Goal: Information Seeking & Learning: Learn about a topic

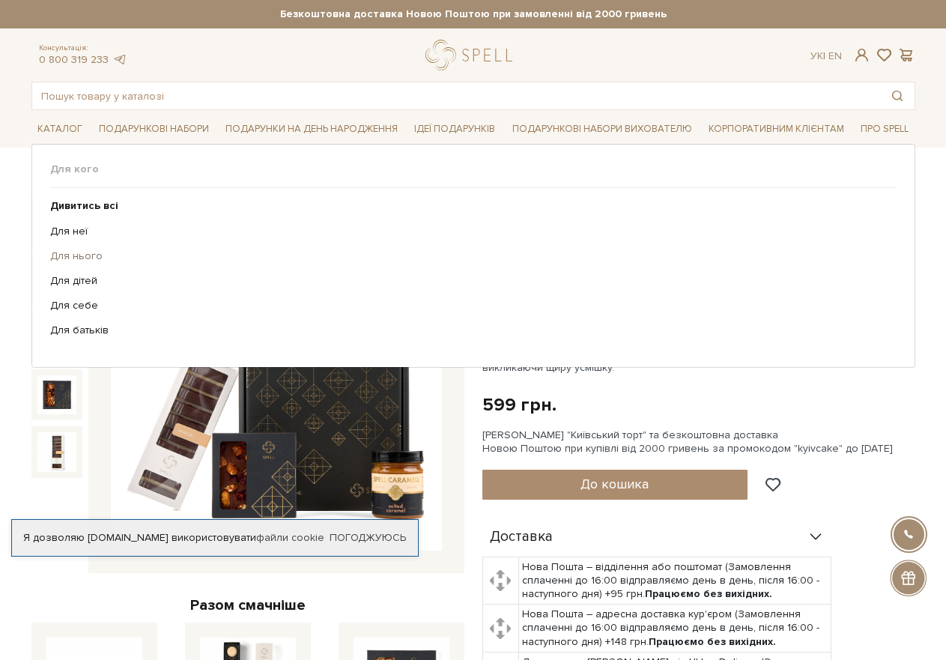
click at [79, 253] on link "Для нього" at bounding box center [467, 255] width 835 height 13
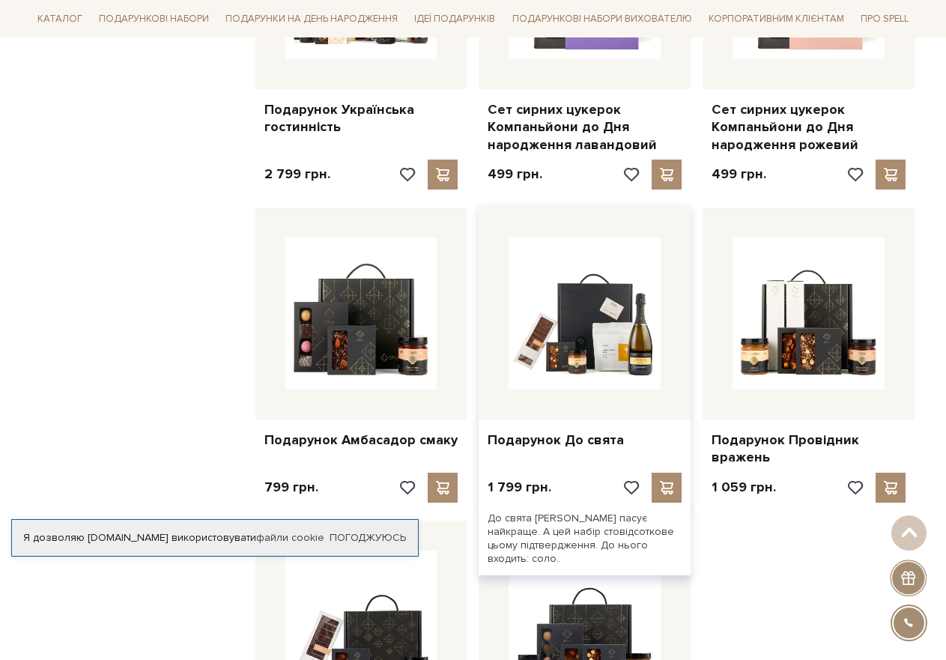
scroll to position [1497, 0]
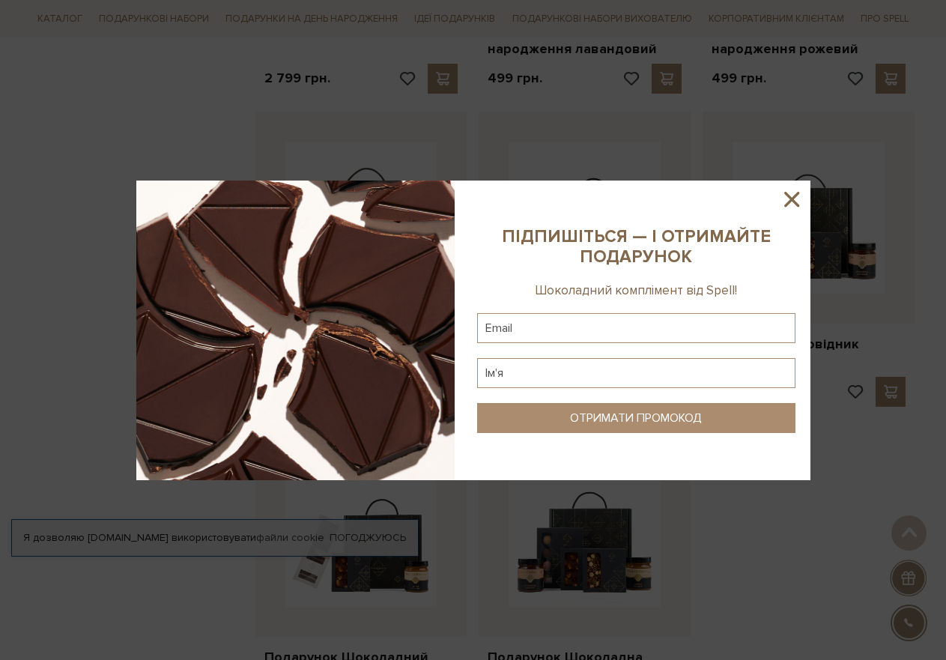
click at [795, 197] on icon at bounding box center [791, 198] width 25 height 25
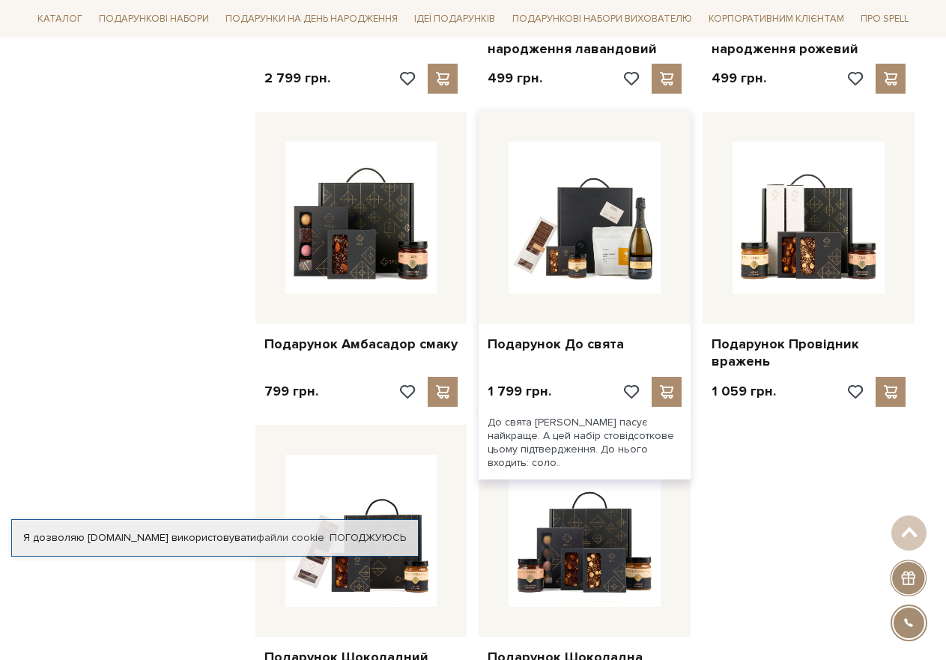
scroll to position [1572, 0]
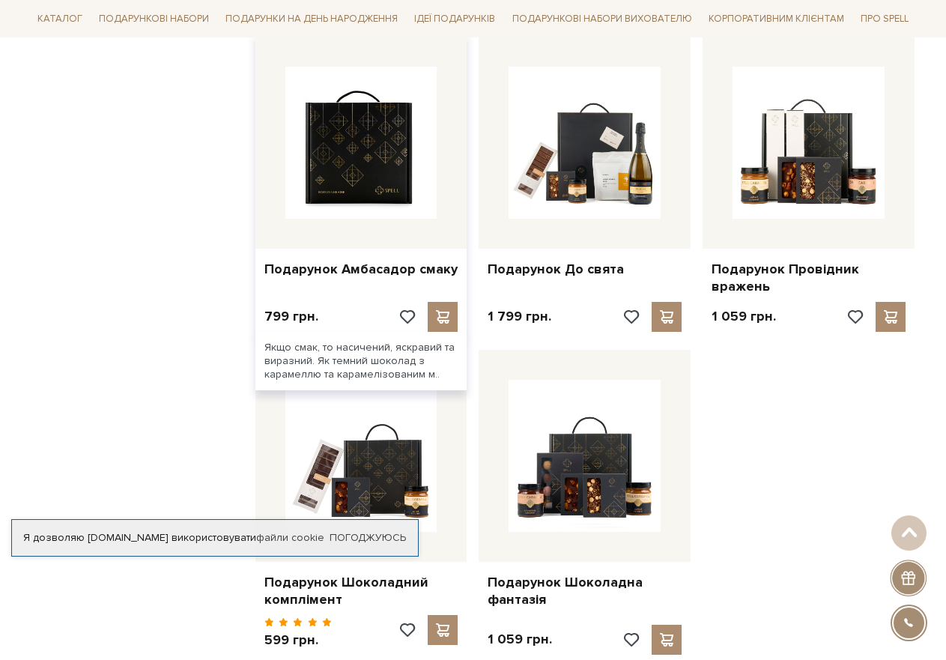
click at [387, 156] on img at bounding box center [361, 143] width 152 height 152
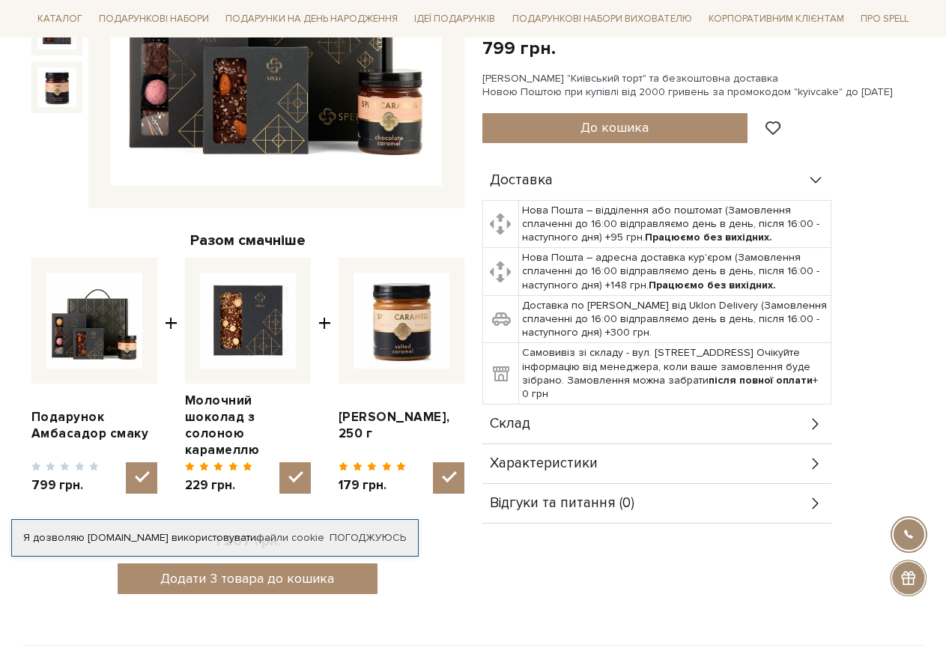
scroll to position [374, 0]
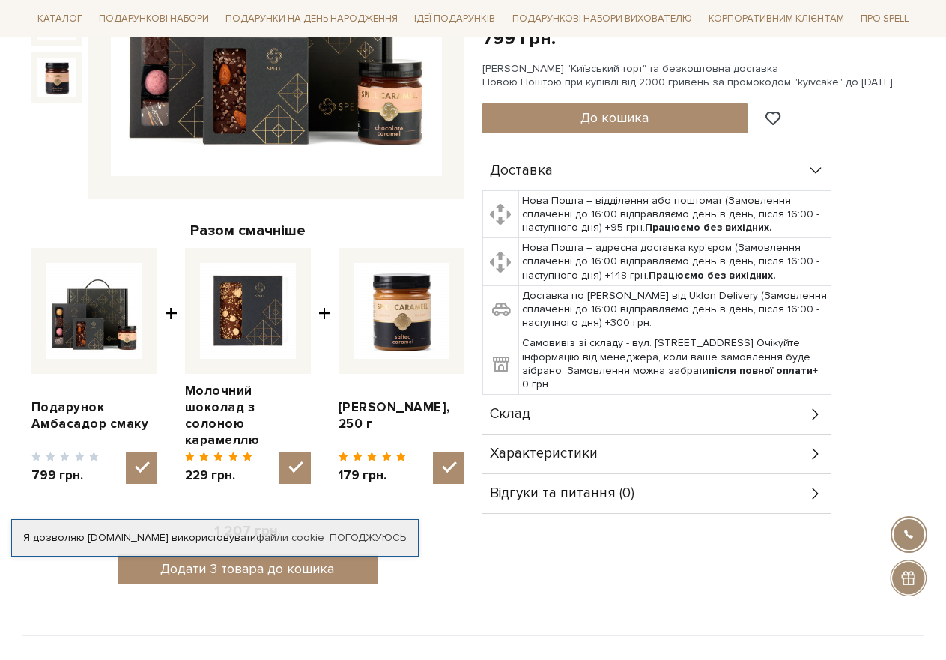
click at [819, 406] on icon at bounding box center [815, 414] width 16 height 16
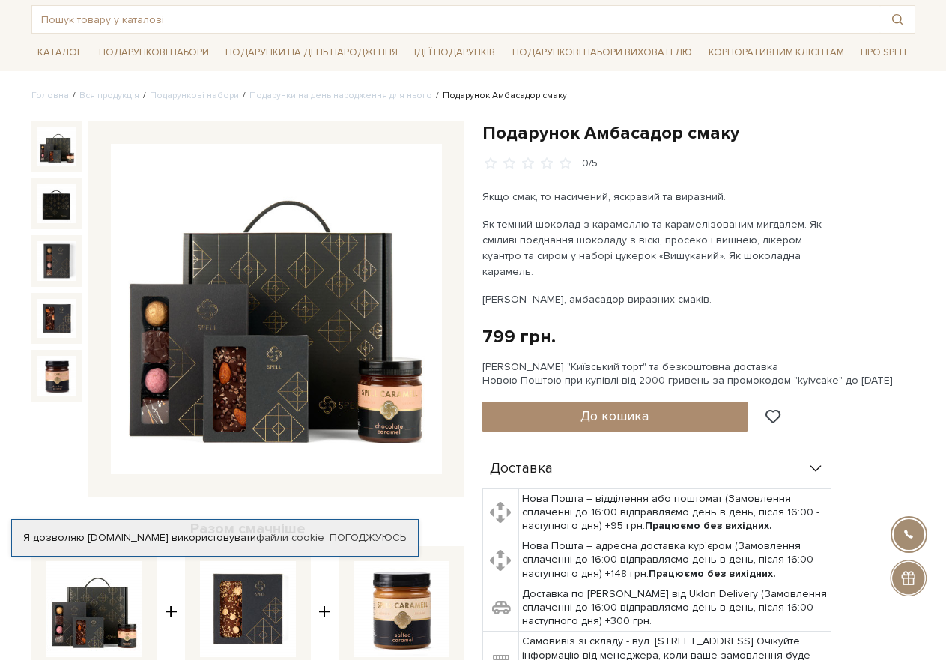
scroll to position [75, 0]
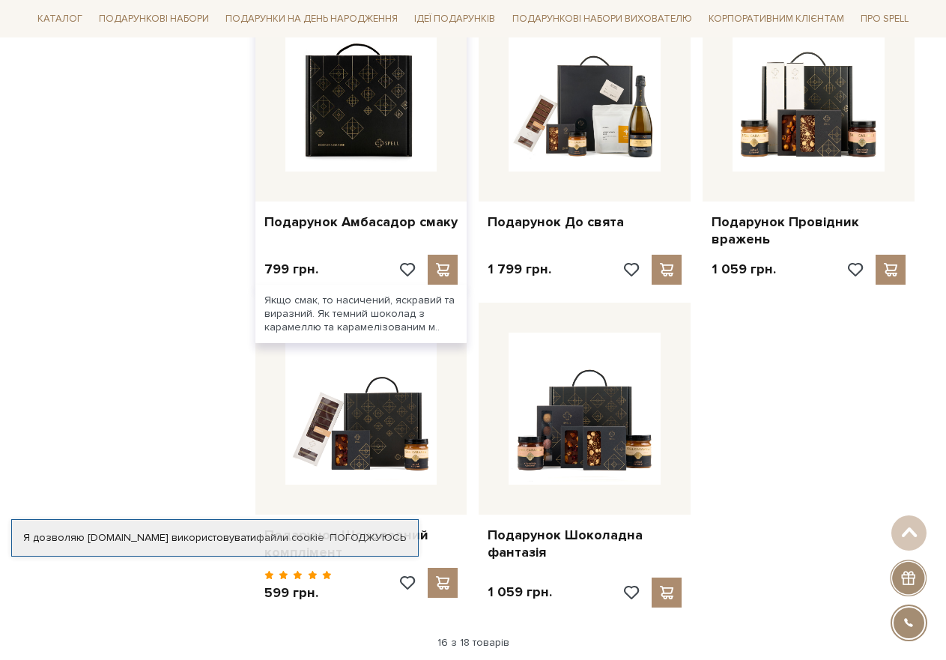
scroll to position [1646, 0]
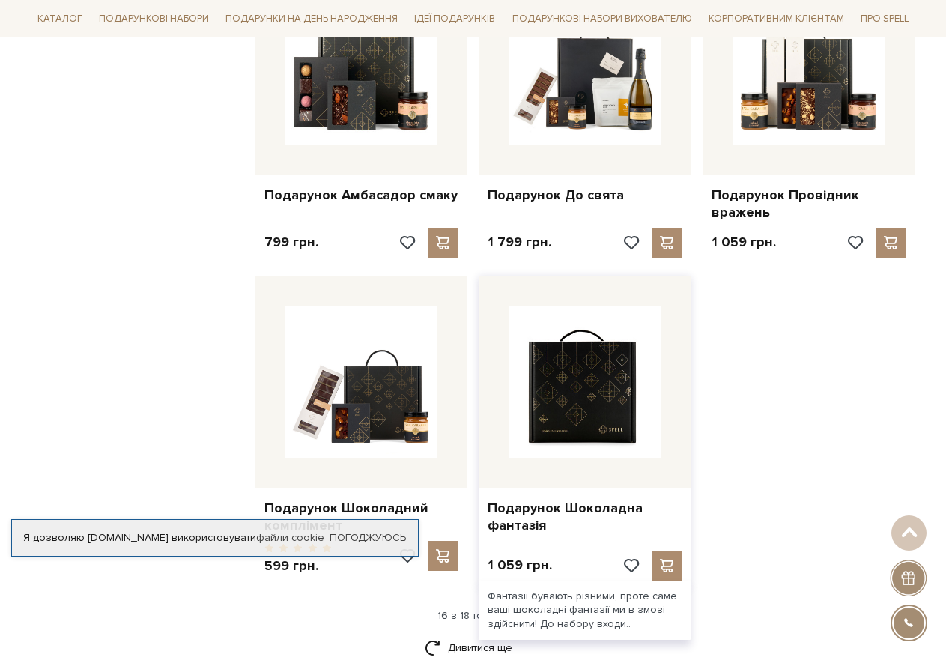
click at [638, 422] on img at bounding box center [584, 381] width 152 height 152
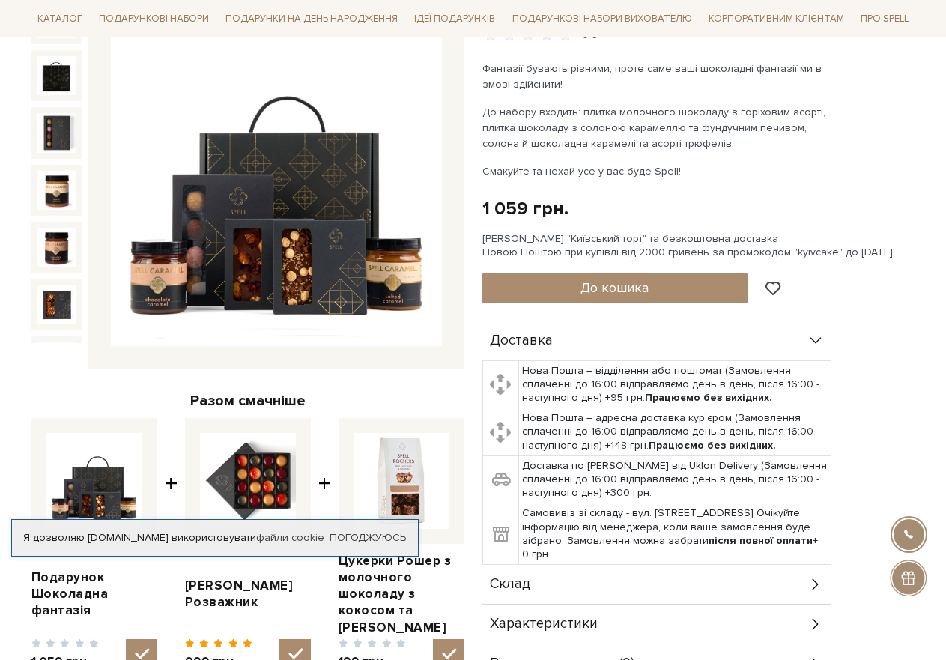
scroll to position [299, 0]
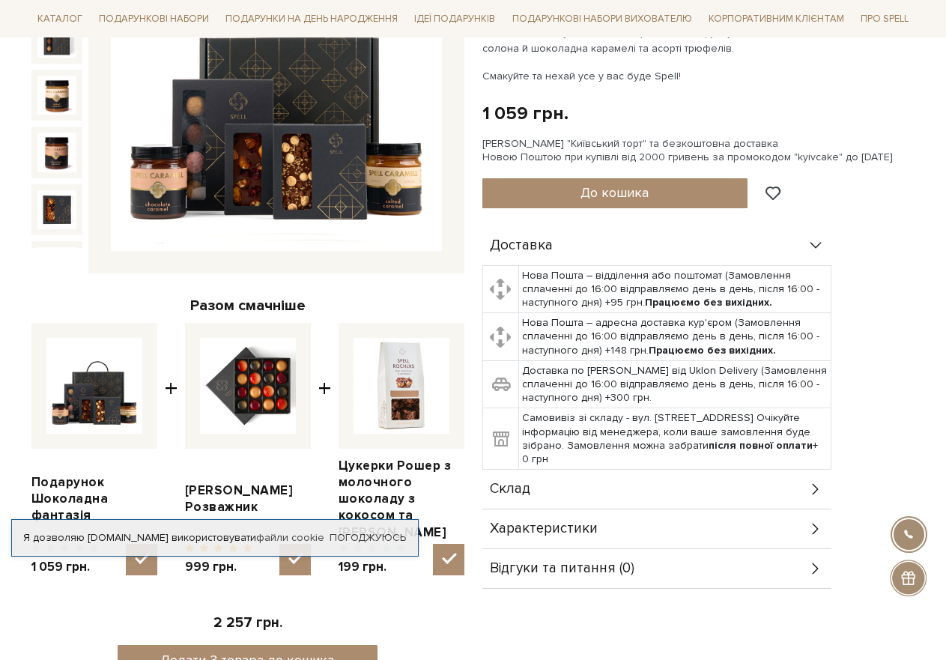
click at [818, 487] on icon at bounding box center [815, 489] width 16 height 16
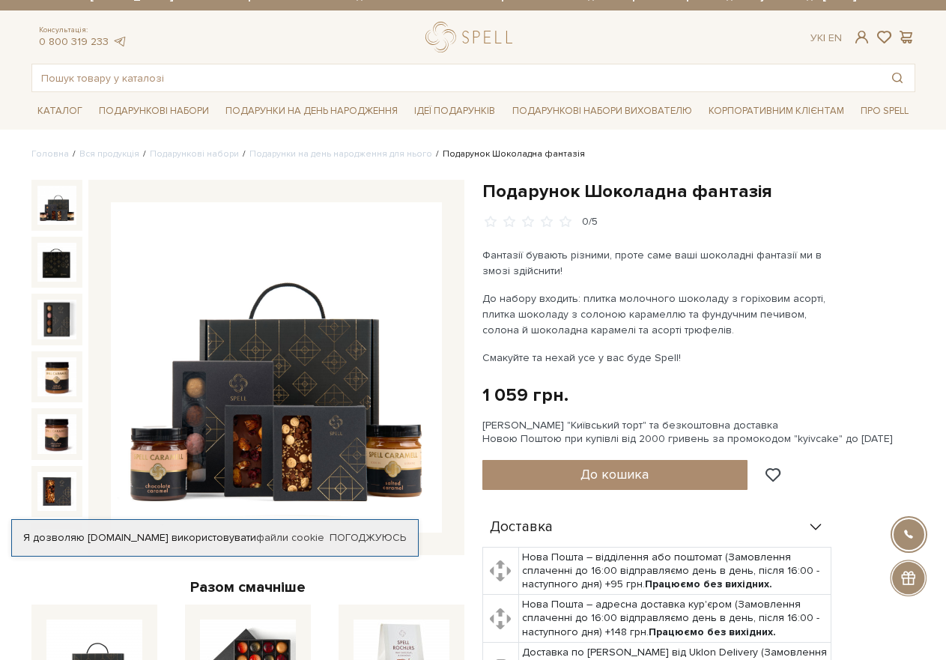
scroll to position [0, 0]
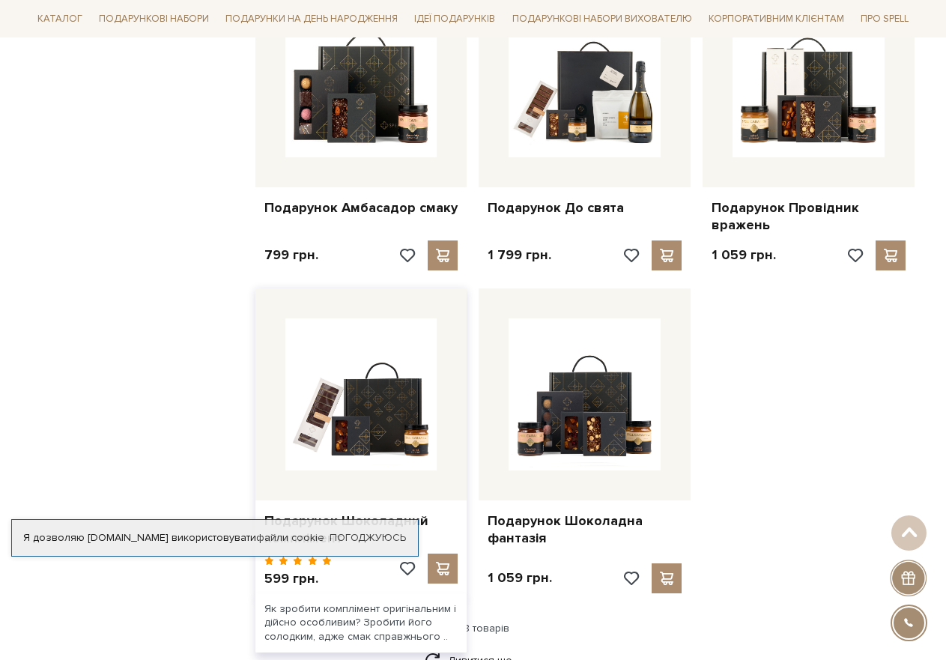
scroll to position [1721, 0]
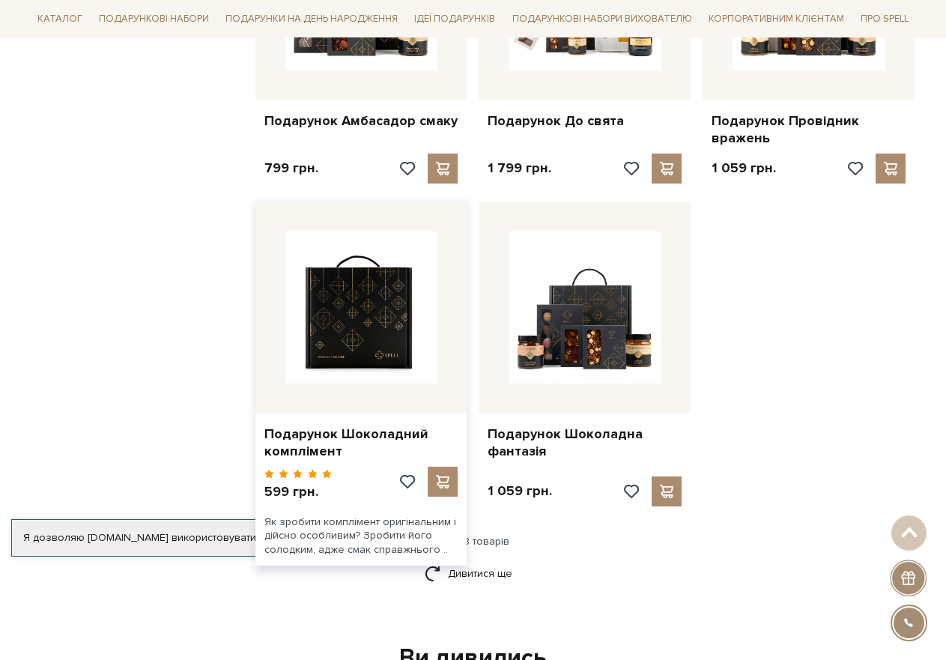
click at [322, 344] on img at bounding box center [361, 307] width 152 height 152
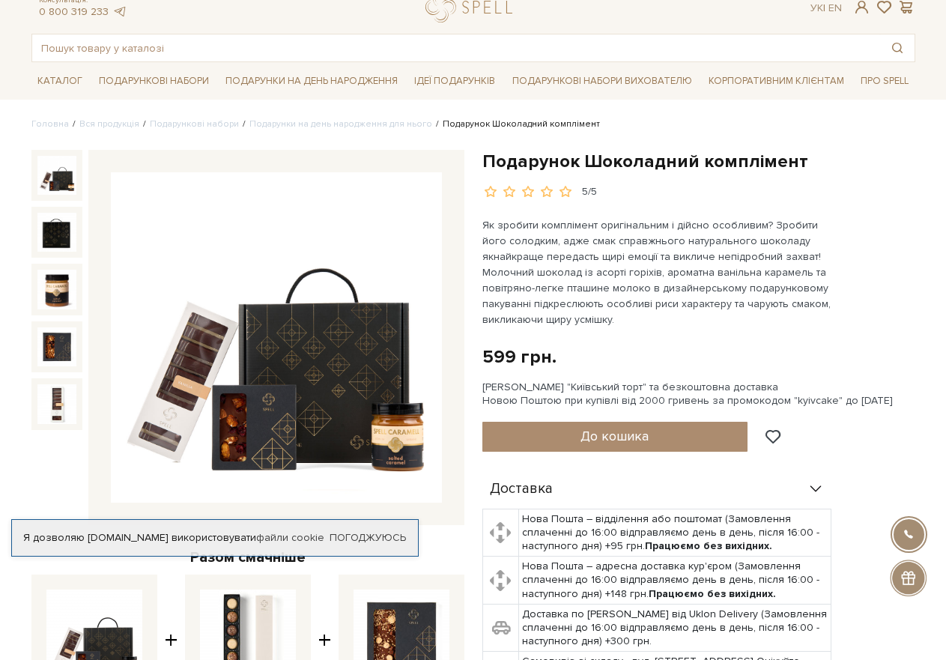
scroll to position [75, 0]
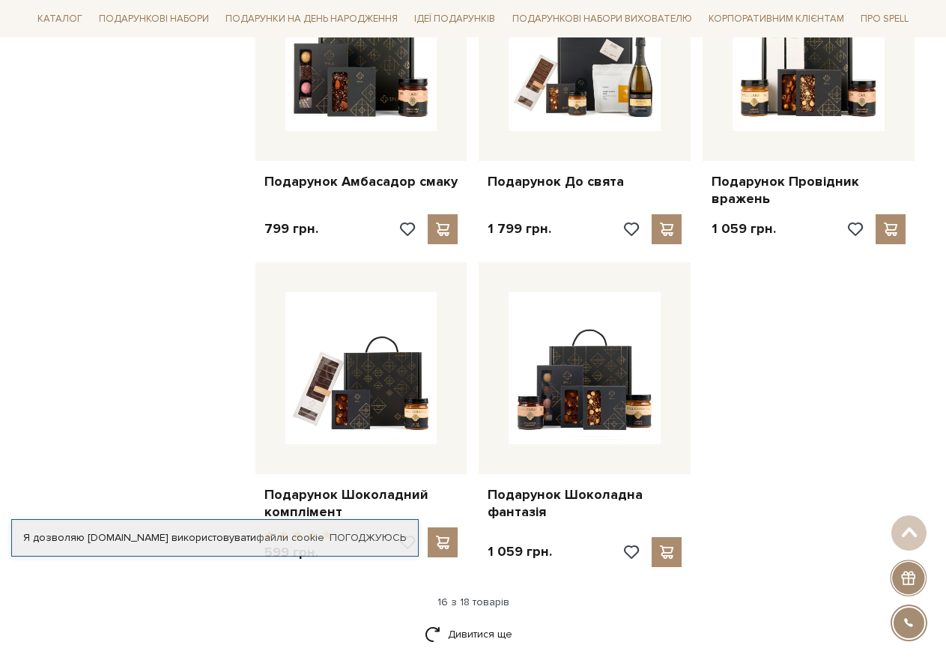
scroll to position [1570, 0]
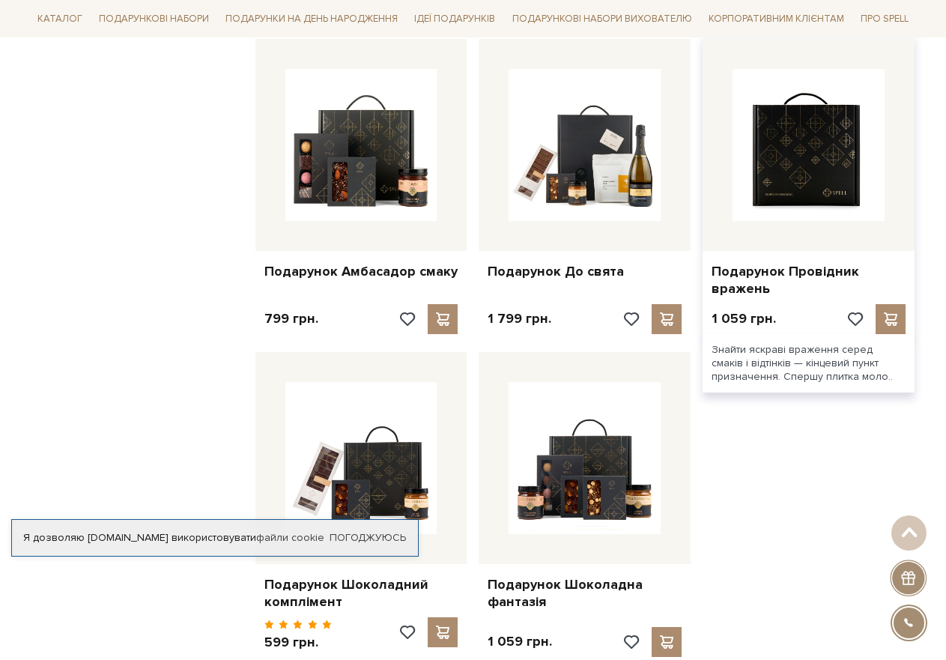
click at [786, 182] on img at bounding box center [808, 145] width 152 height 152
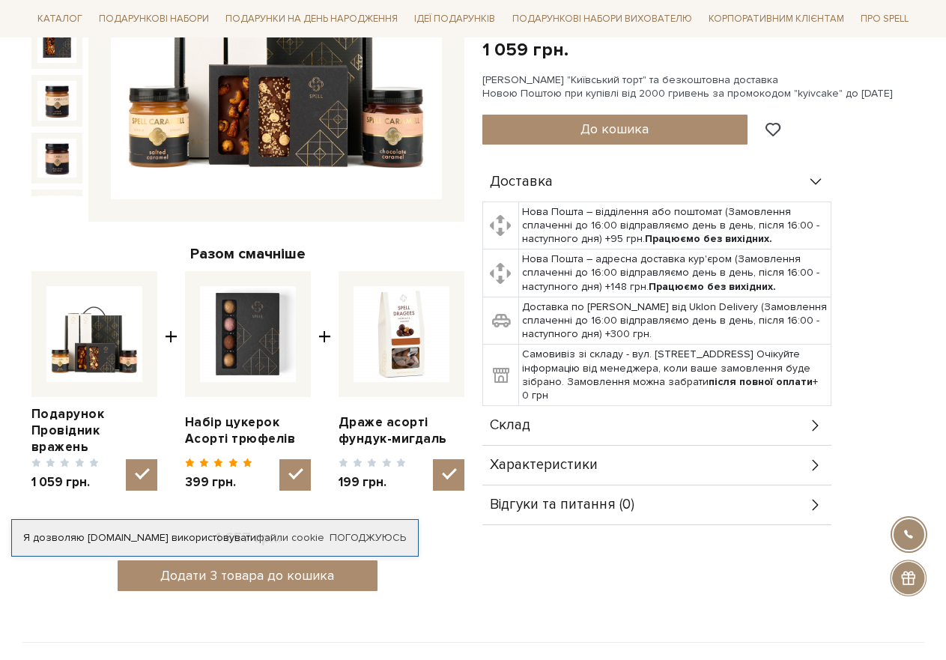
scroll to position [374, 0]
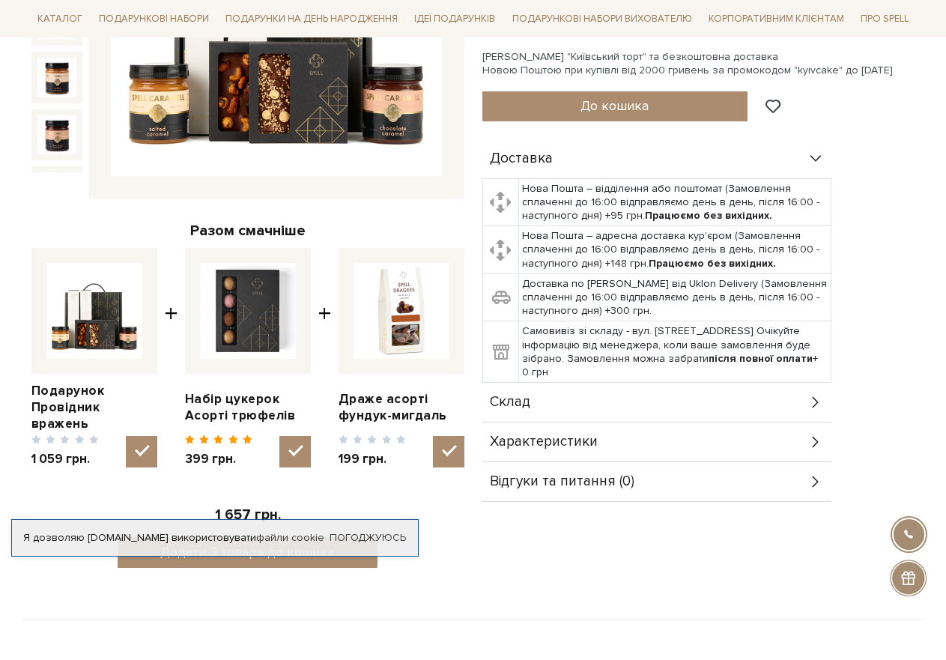
click at [815, 398] on icon at bounding box center [815, 402] width 16 height 16
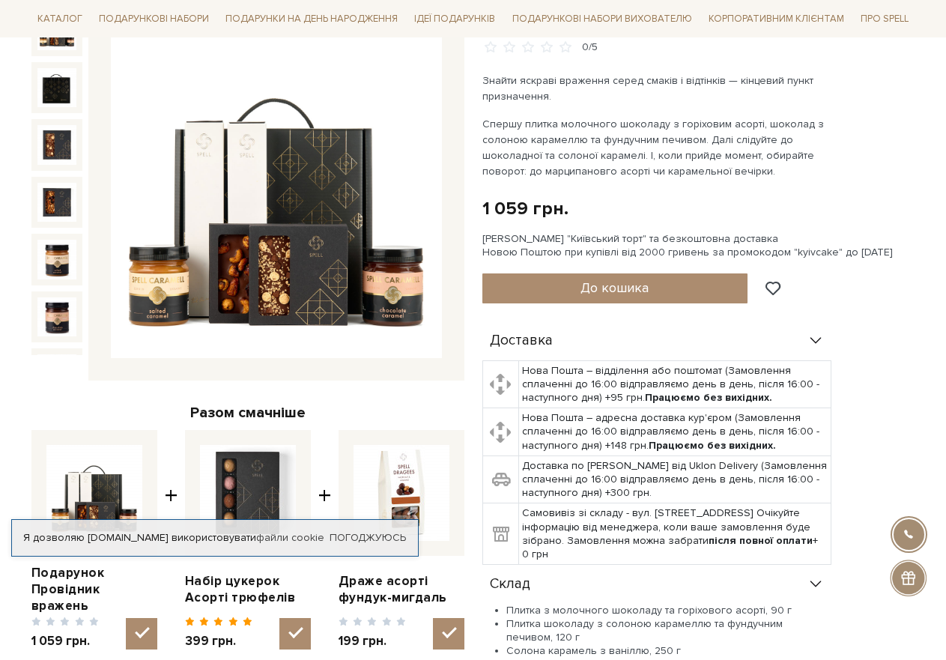
scroll to position [150, 0]
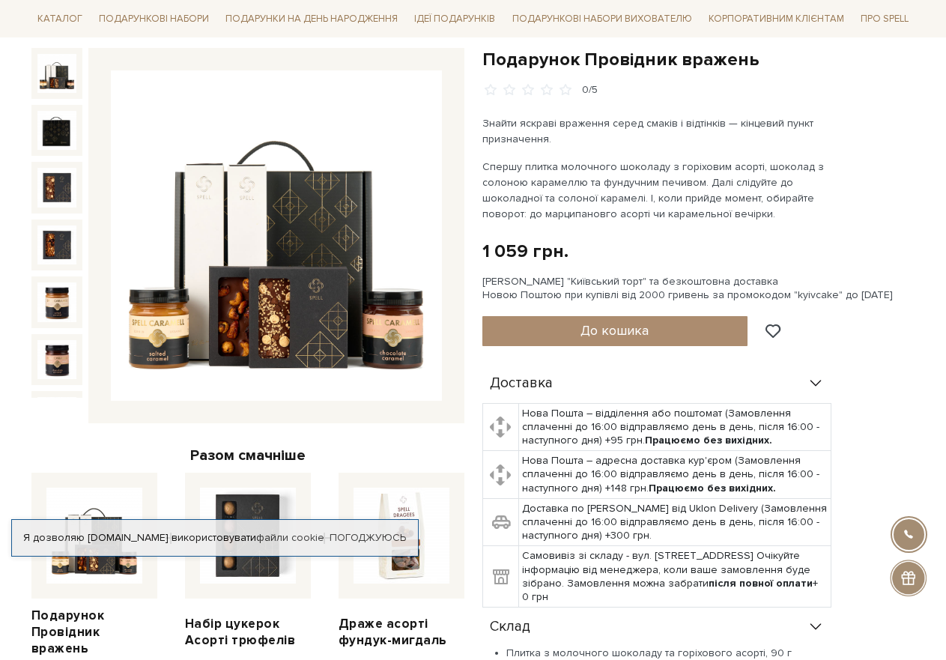
click at [299, 228] on img at bounding box center [276, 235] width 331 height 331
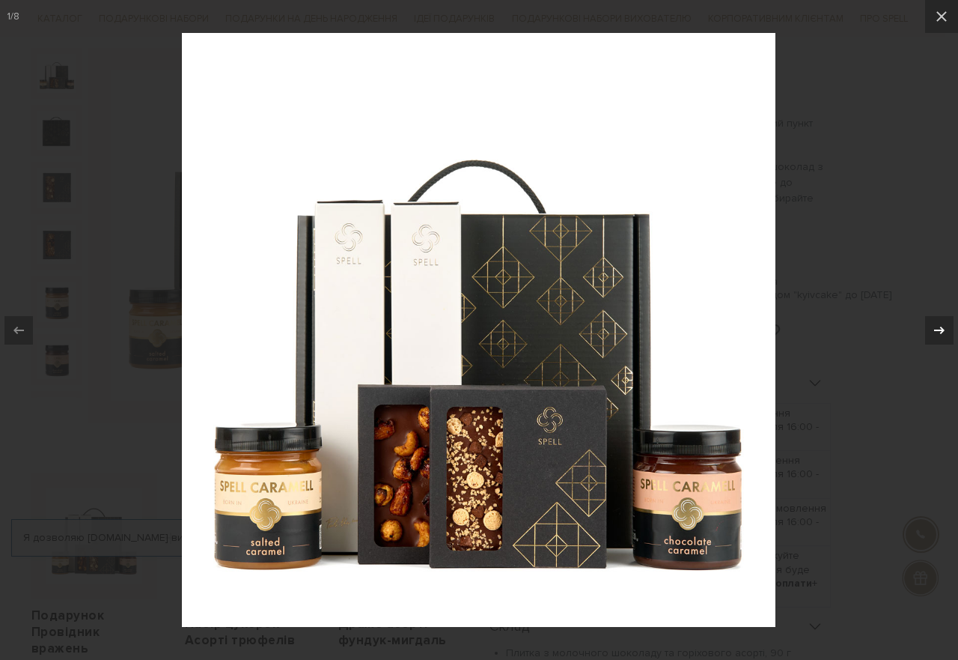
click at [933, 335] on icon at bounding box center [940, 330] width 18 height 18
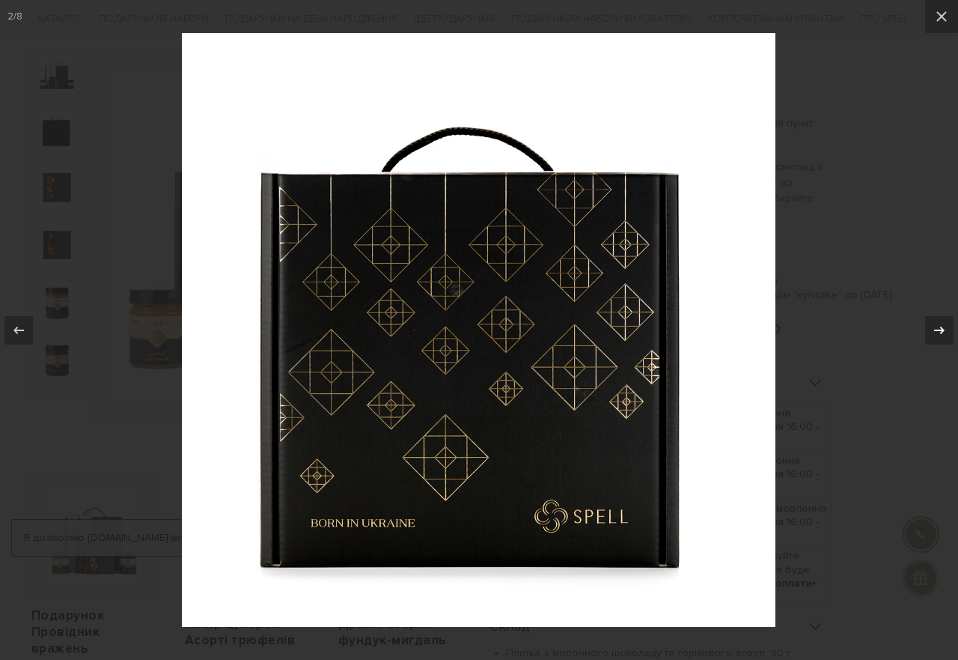
click at [935, 335] on icon at bounding box center [940, 330] width 18 height 18
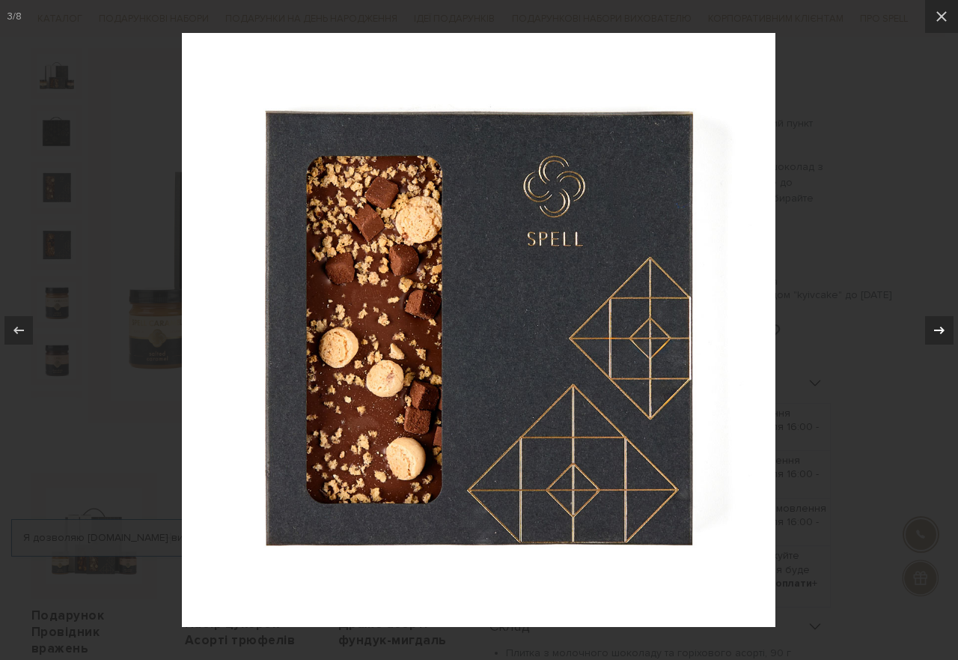
click at [935, 335] on icon at bounding box center [940, 330] width 18 height 18
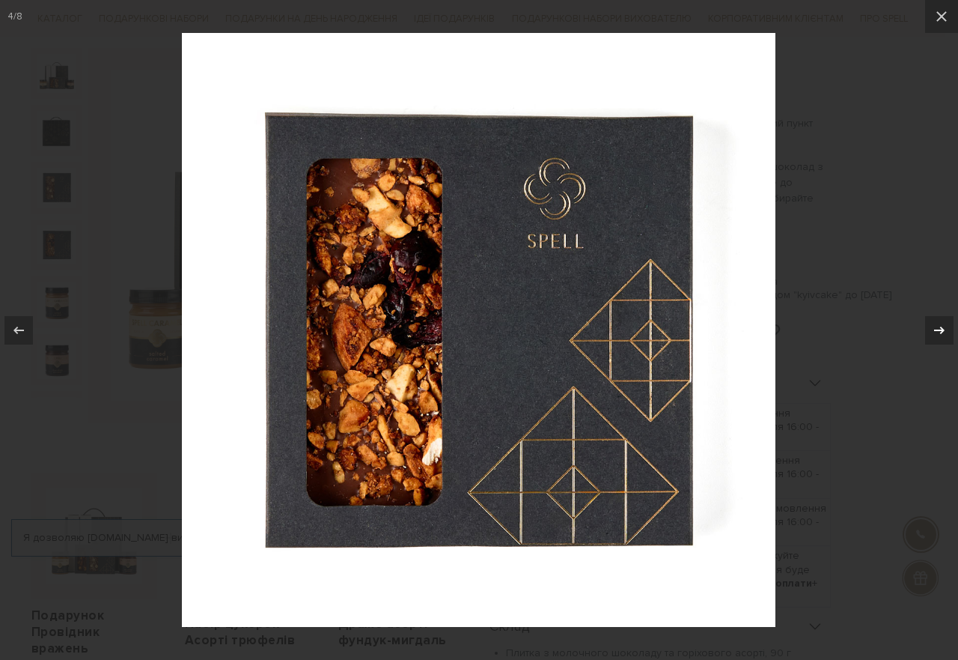
click at [935, 335] on icon at bounding box center [940, 330] width 18 height 18
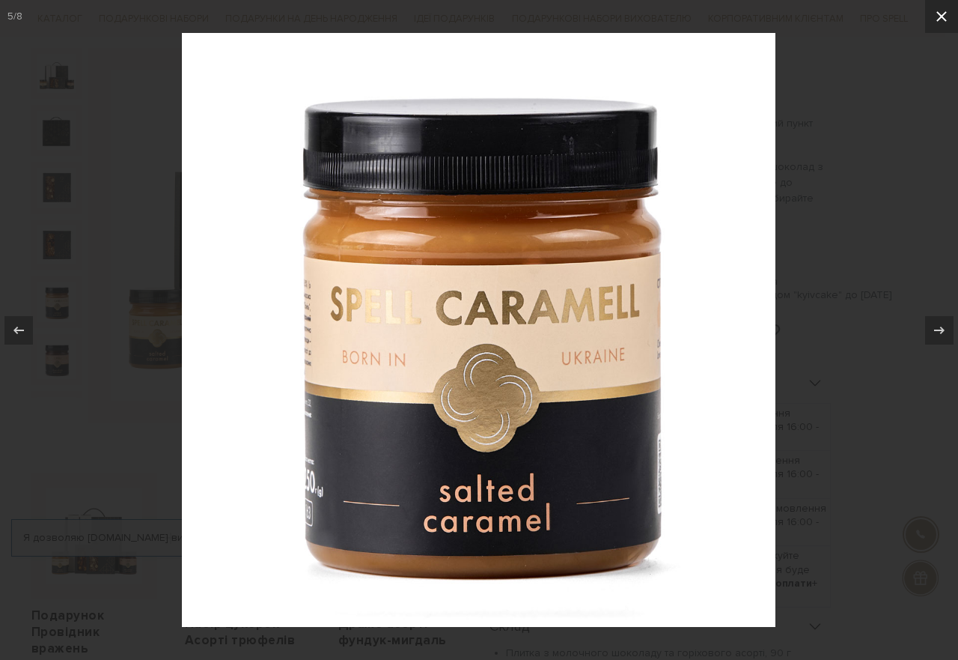
click at [936, 16] on icon at bounding box center [942, 16] width 18 height 18
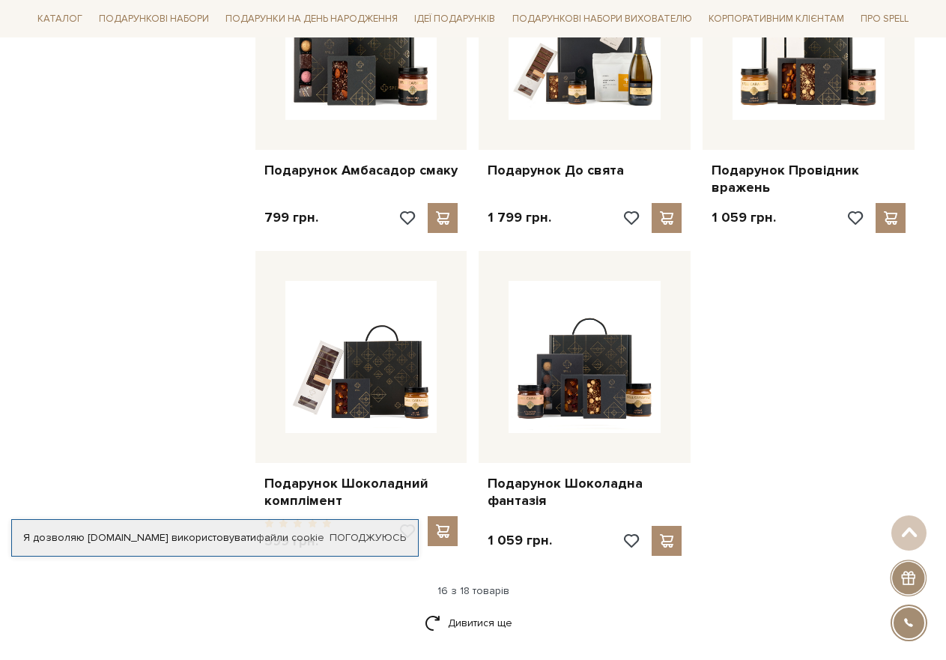
scroll to position [1644, 0]
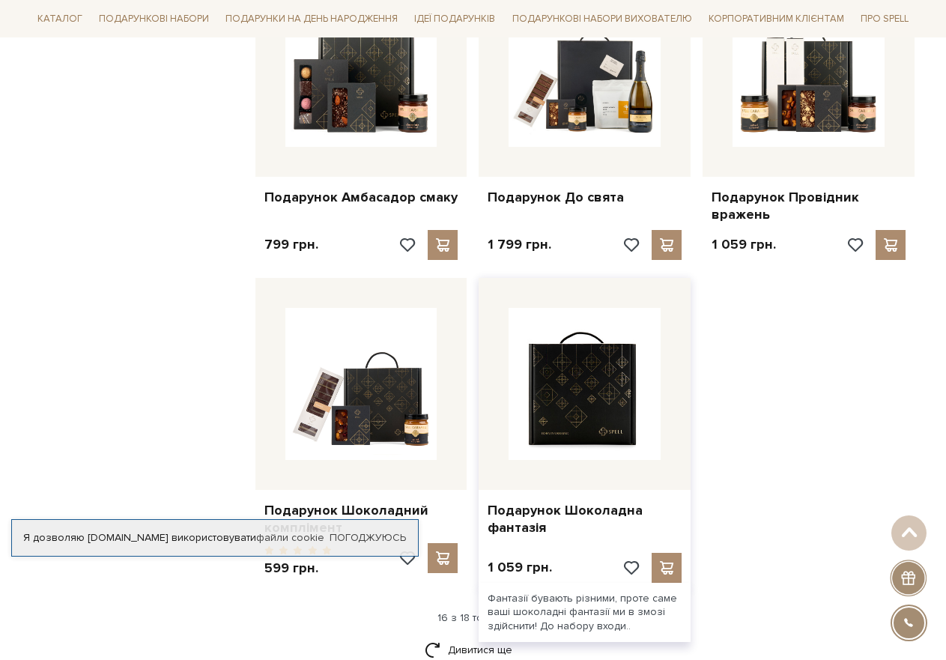
click at [587, 401] on img at bounding box center [584, 384] width 152 height 152
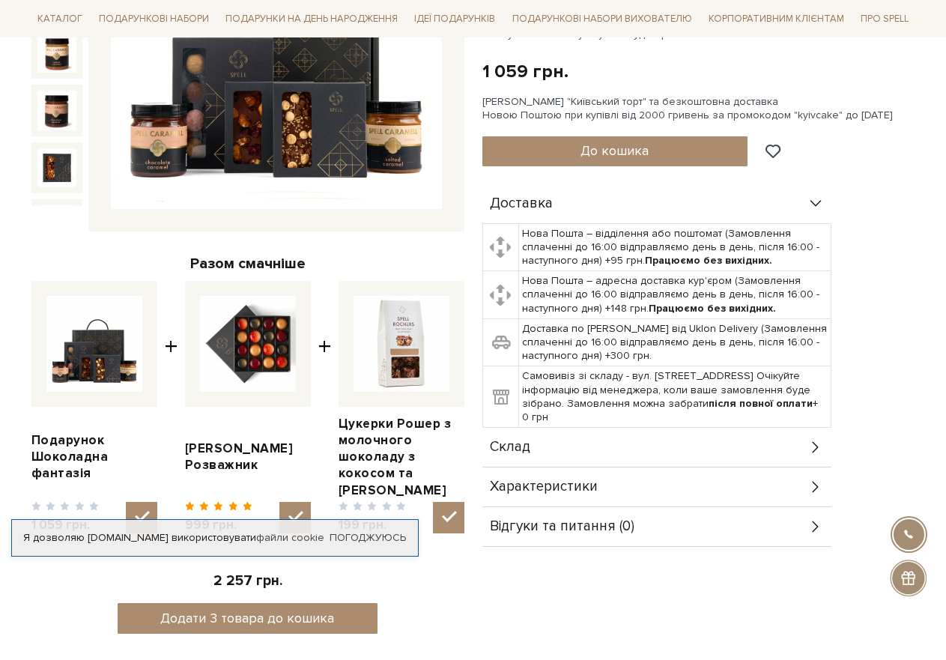
scroll to position [374, 0]
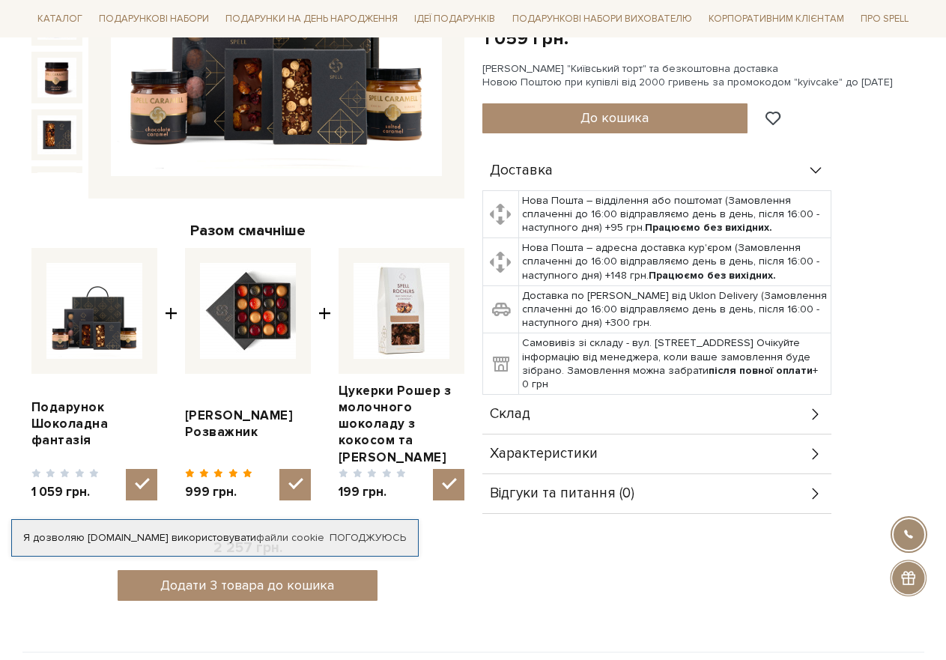
click at [255, 310] on img at bounding box center [248, 311] width 96 height 96
click at [279, 469] on input "checkbox" at bounding box center [294, 484] width 31 height 31
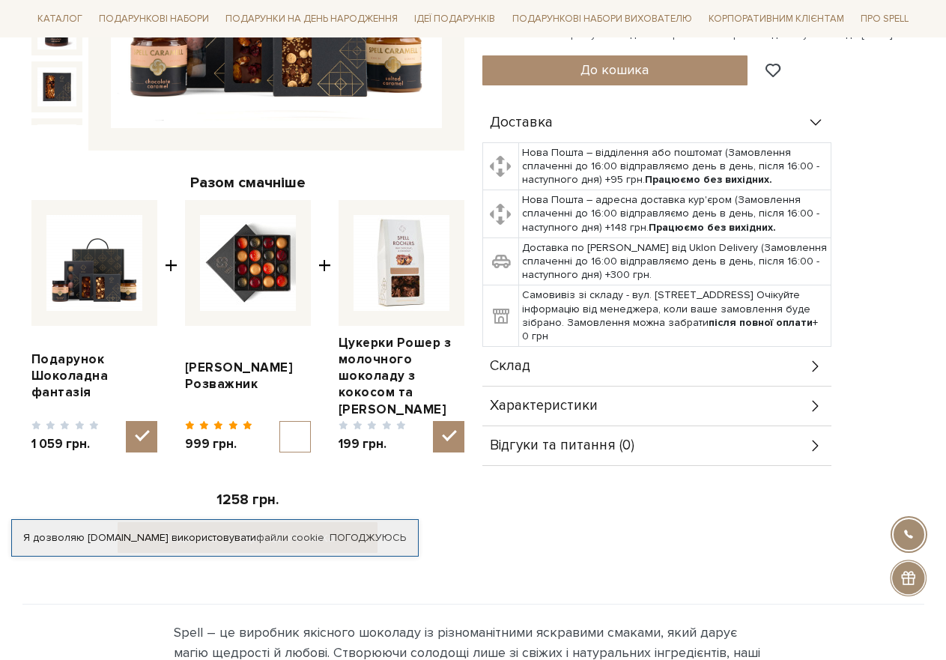
scroll to position [449, 0]
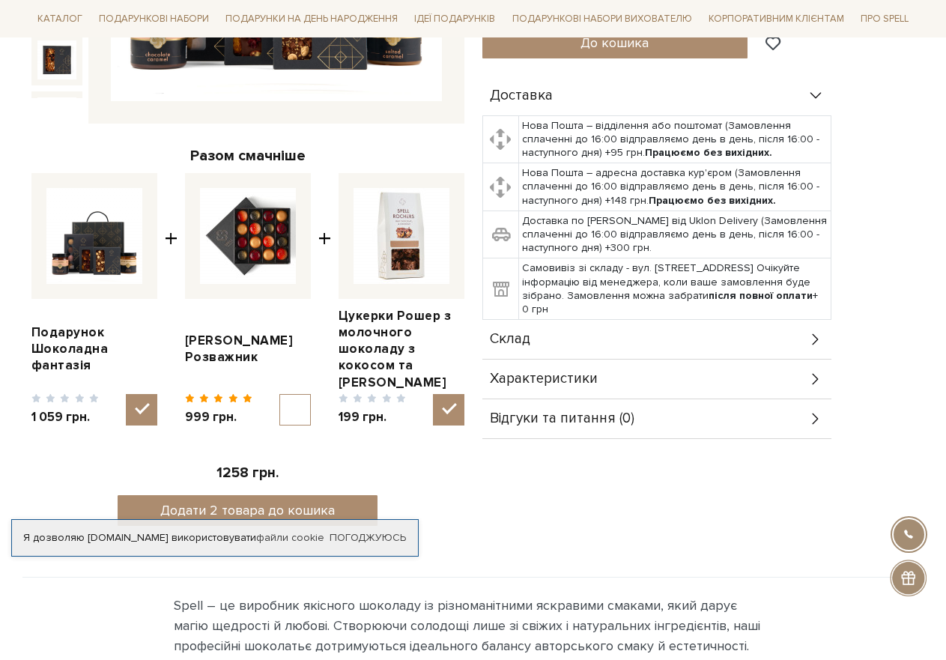
click at [236, 260] on img at bounding box center [248, 236] width 96 height 96
click at [279, 394] on input "checkbox" at bounding box center [294, 409] width 31 height 31
checkbox input "true"
click at [245, 332] on link "Сет цукерок Розважник" at bounding box center [248, 348] width 126 height 33
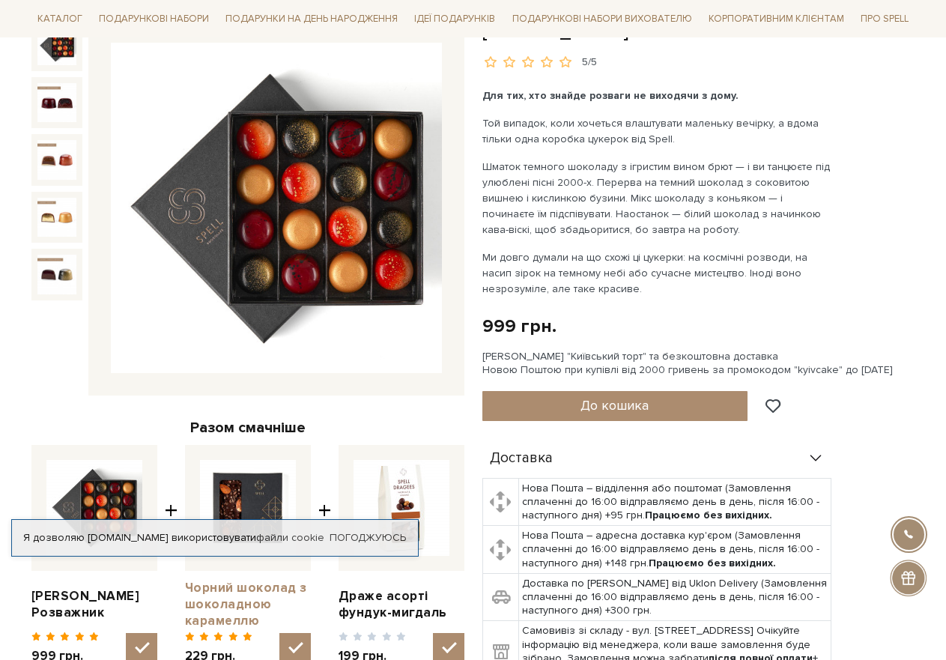
scroll to position [150, 0]
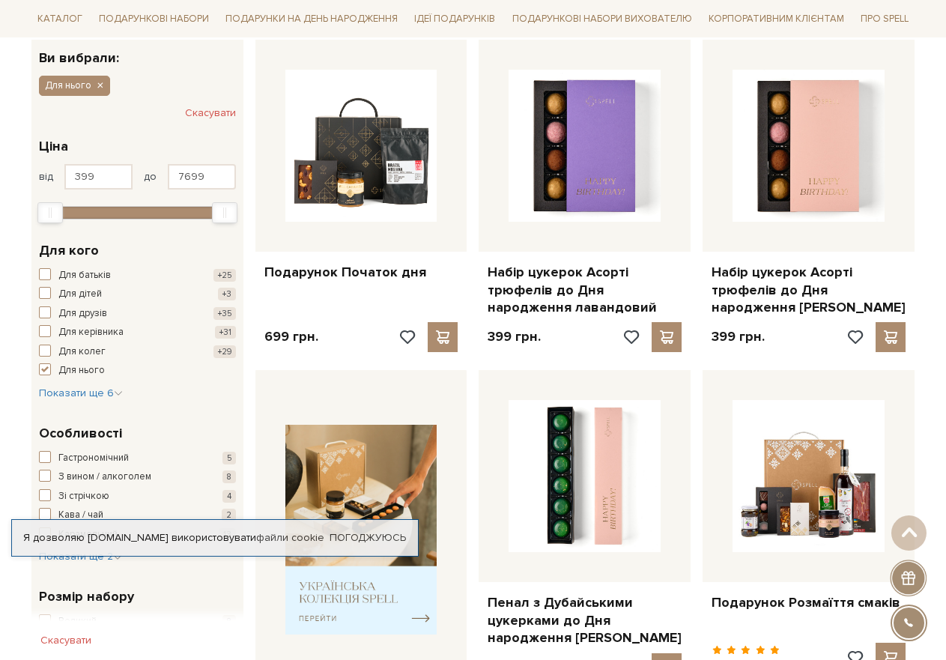
scroll to position [221, 0]
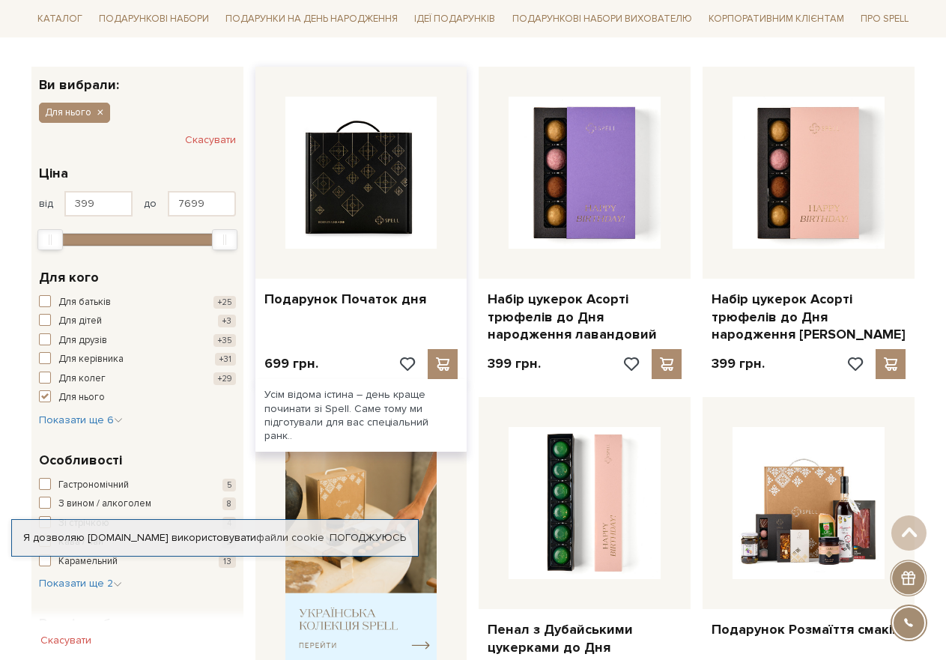
click at [395, 196] on img at bounding box center [361, 173] width 152 height 152
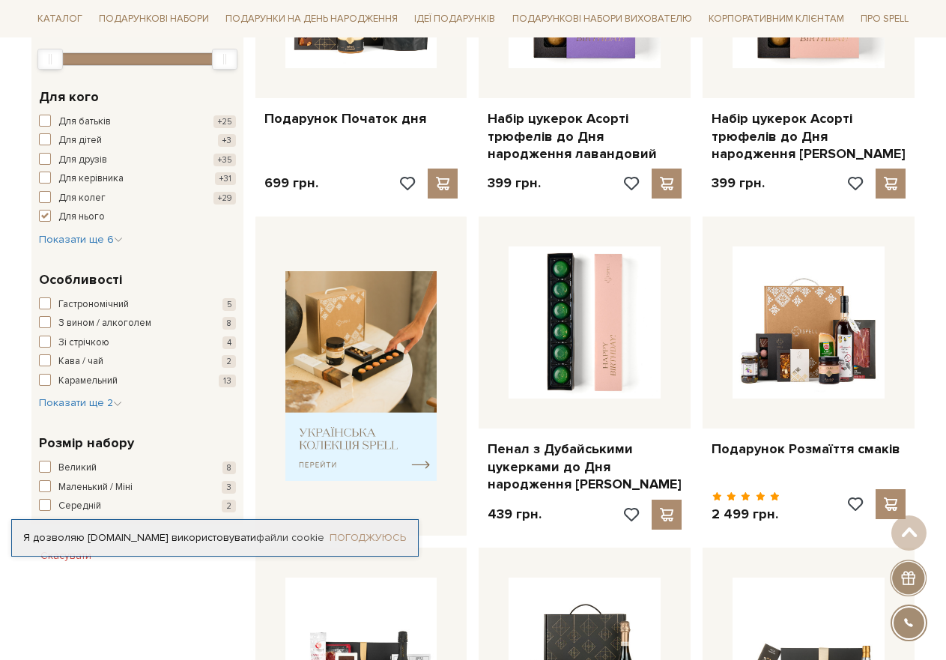
scroll to position [374, 0]
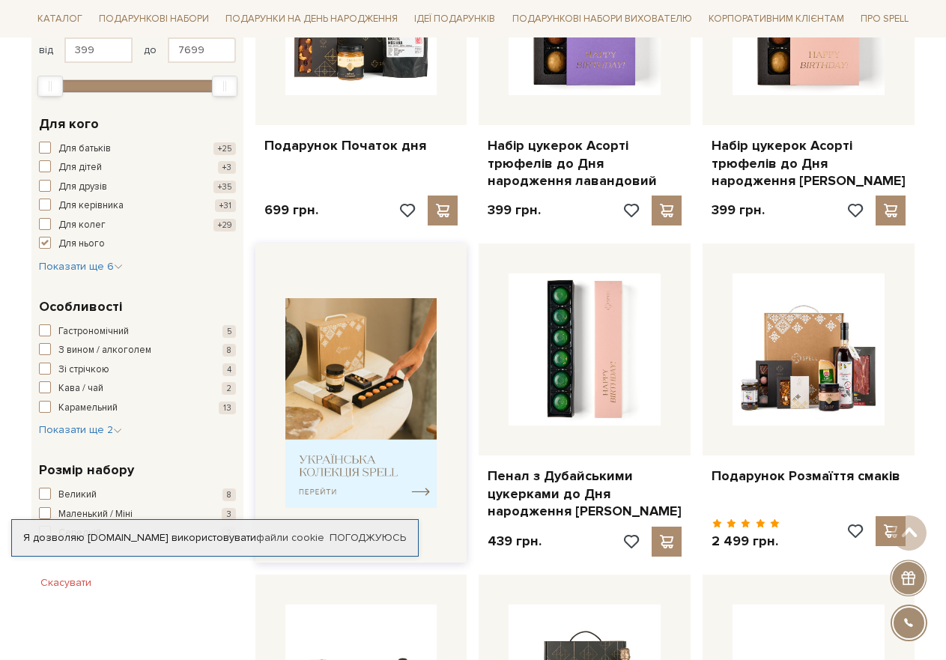
click at [389, 383] on img at bounding box center [361, 403] width 152 height 210
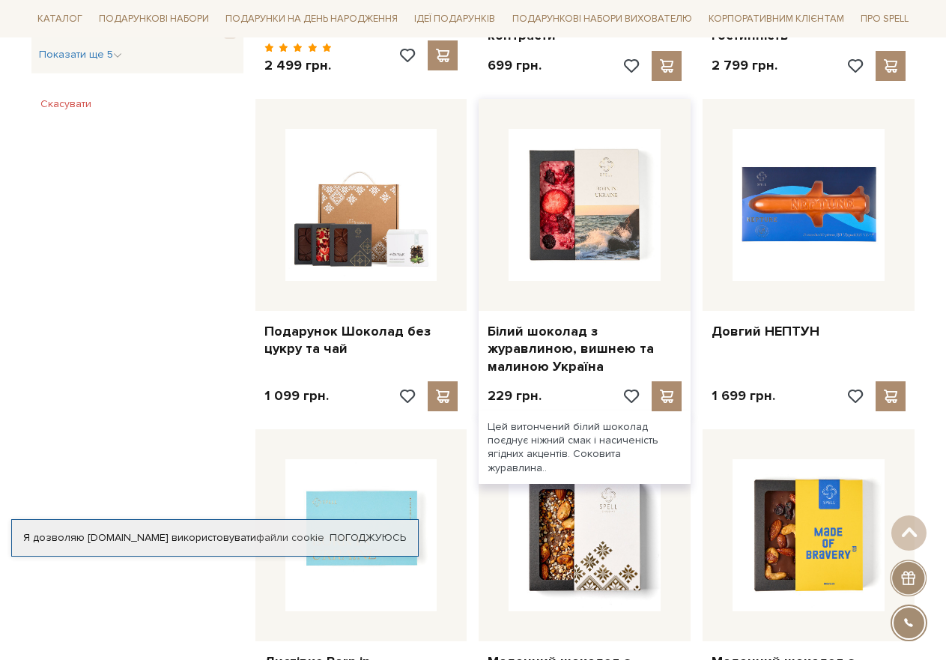
scroll to position [1123, 0]
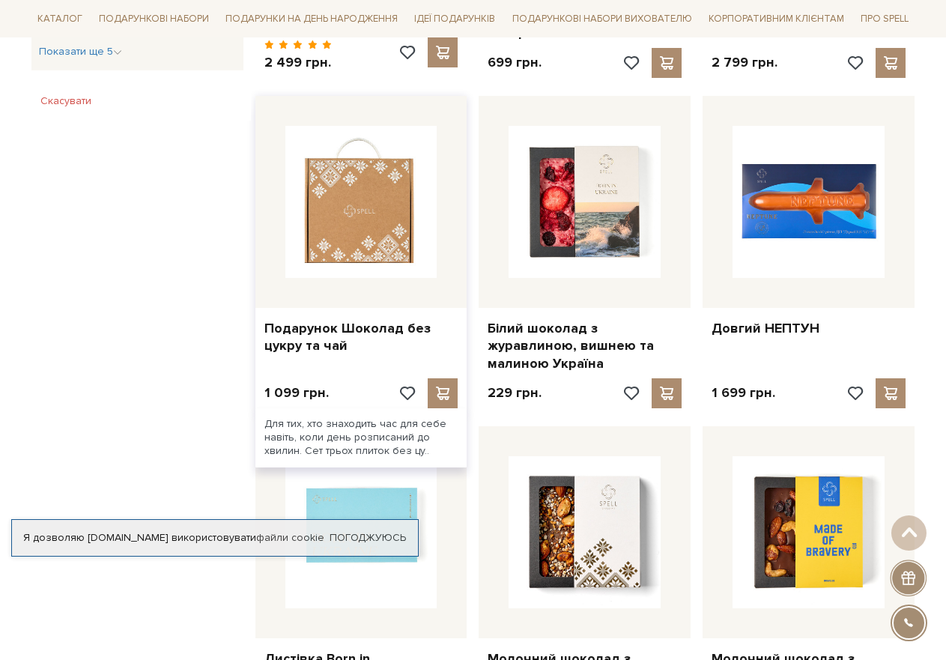
click at [363, 207] on img at bounding box center [361, 202] width 152 height 152
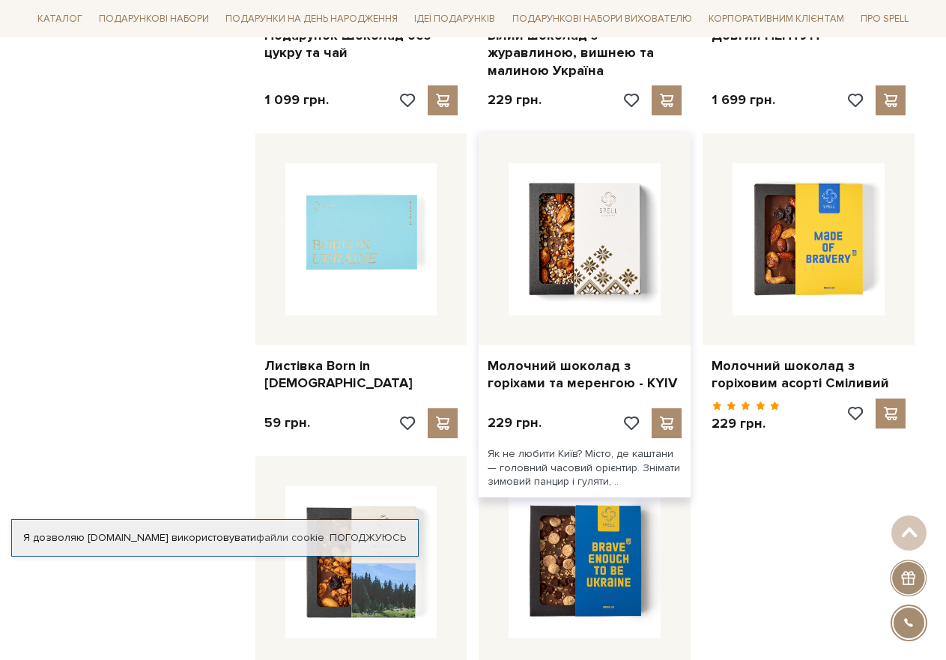
scroll to position [1423, 0]
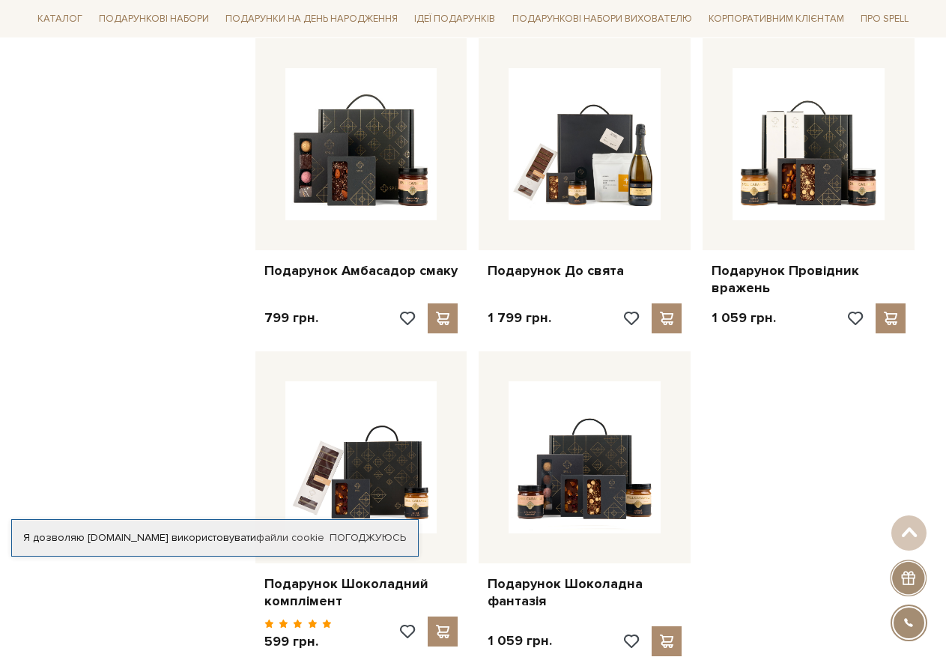
scroll to position [1497, 0]
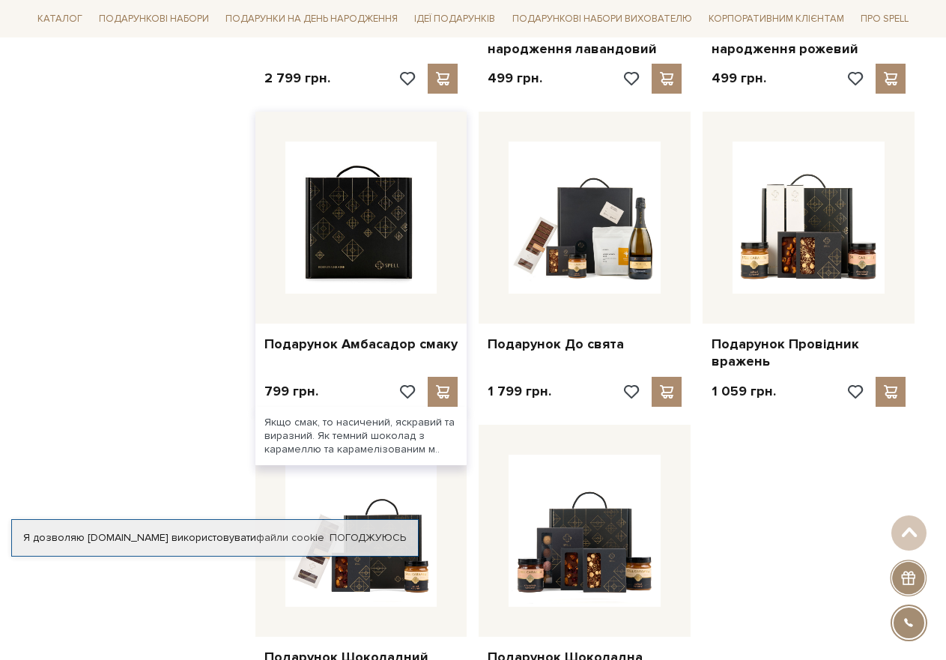
click at [380, 213] on img at bounding box center [361, 218] width 152 height 152
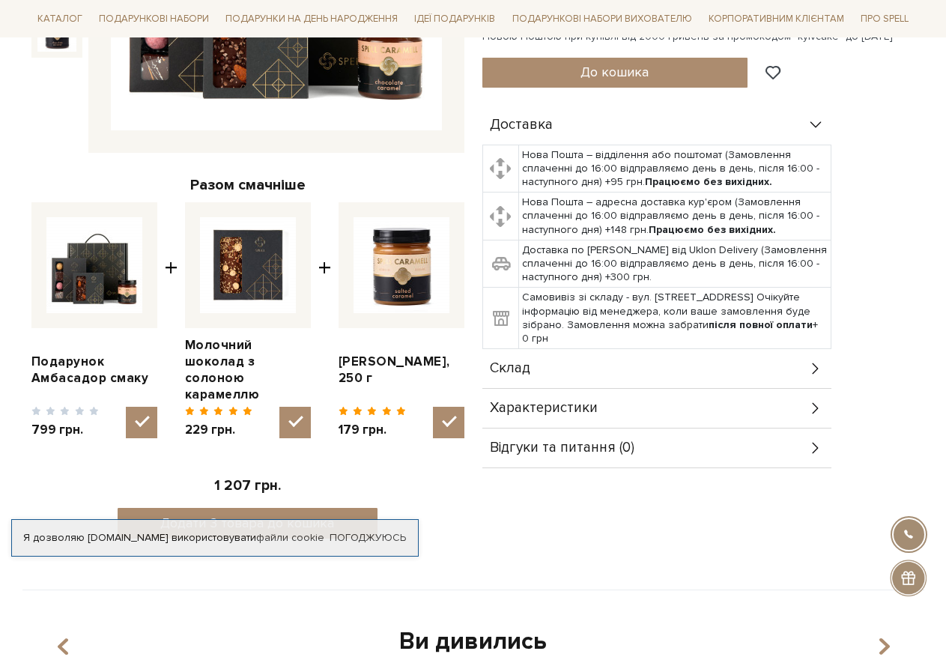
scroll to position [449, 0]
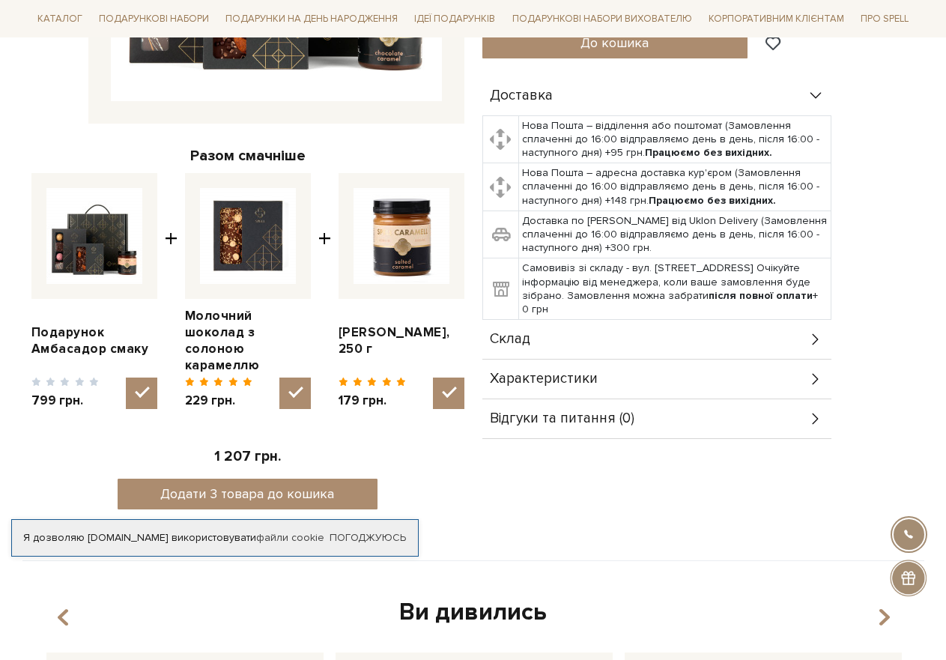
click at [815, 371] on icon at bounding box center [815, 379] width 16 height 16
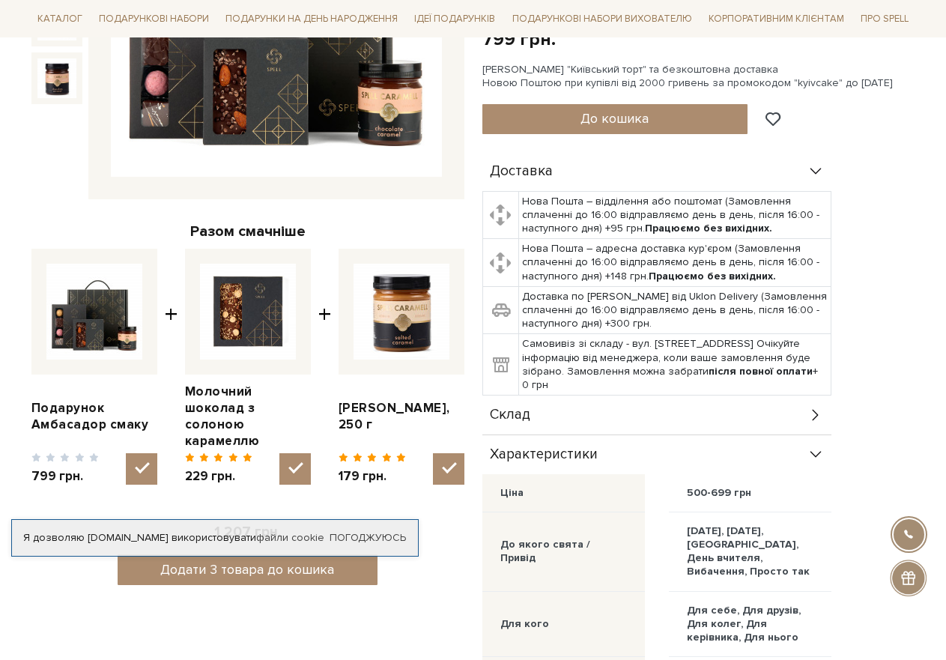
scroll to position [374, 0]
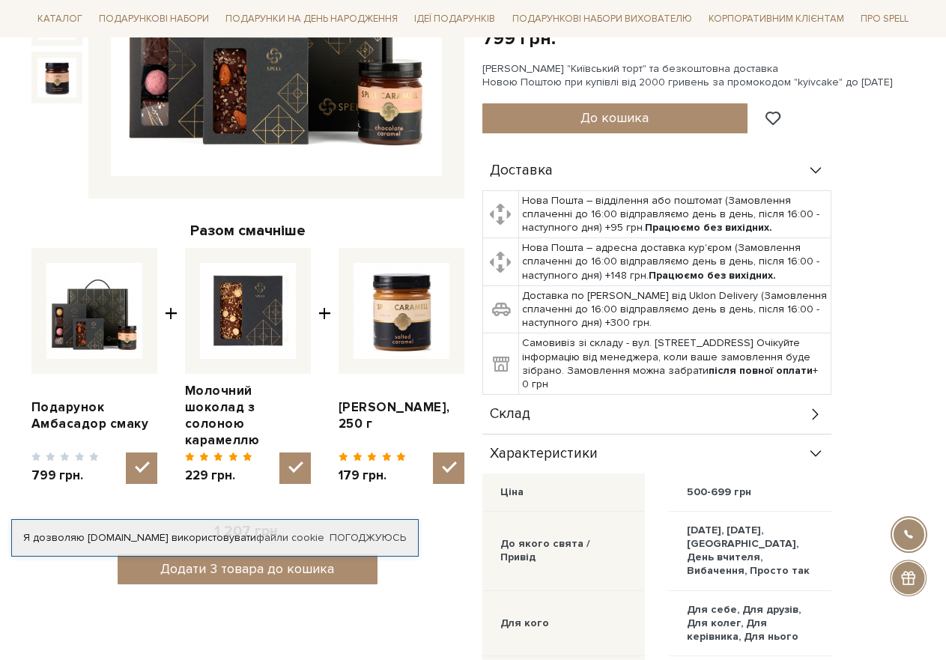
click at [813, 406] on icon at bounding box center [815, 414] width 16 height 16
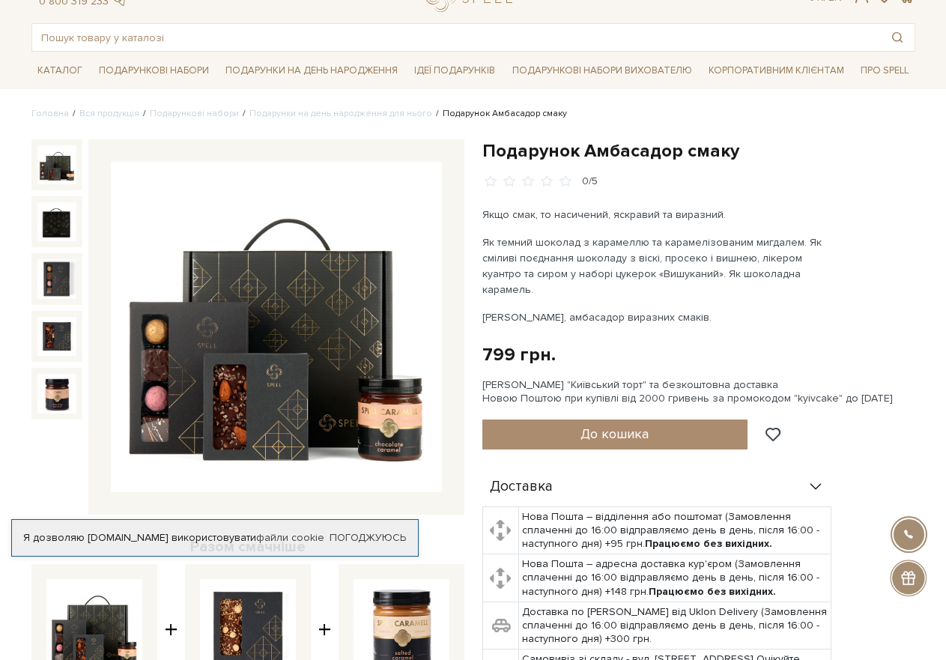
scroll to position [0, 0]
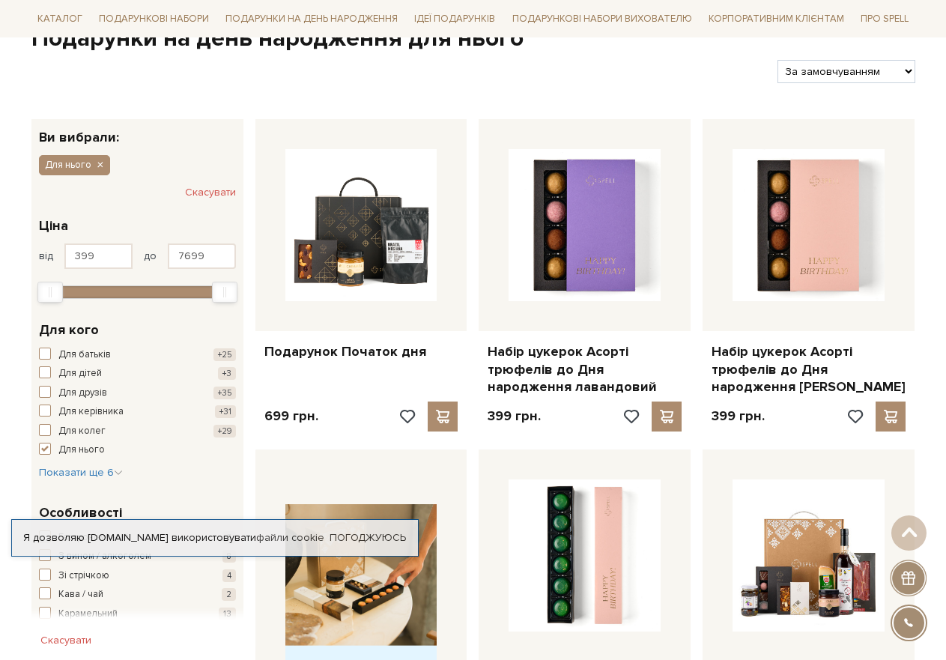
scroll to position [149, 0]
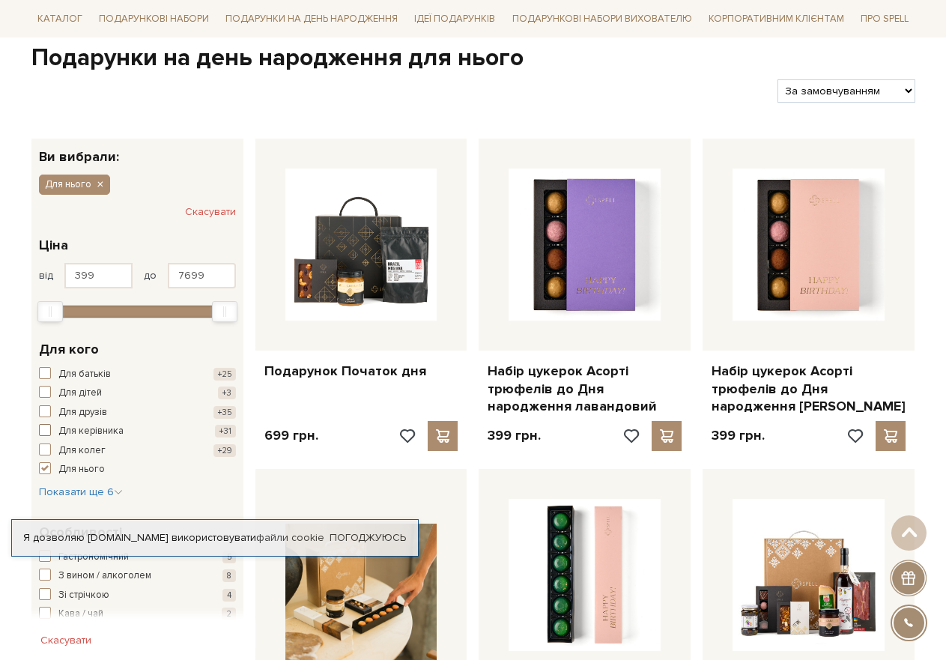
click at [44, 429] on span "button" at bounding box center [45, 430] width 12 height 12
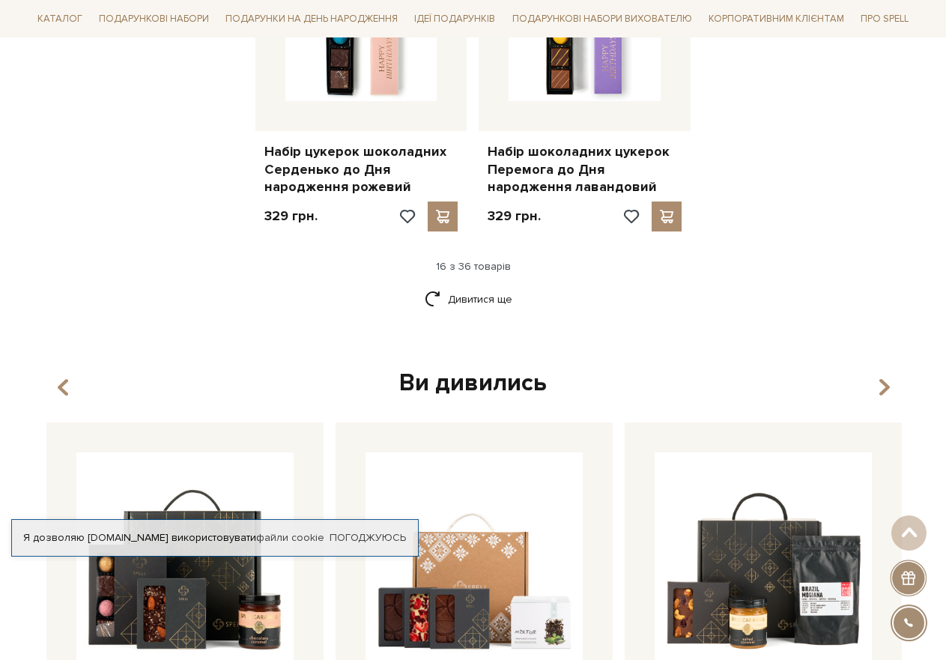
scroll to position [2022, 0]
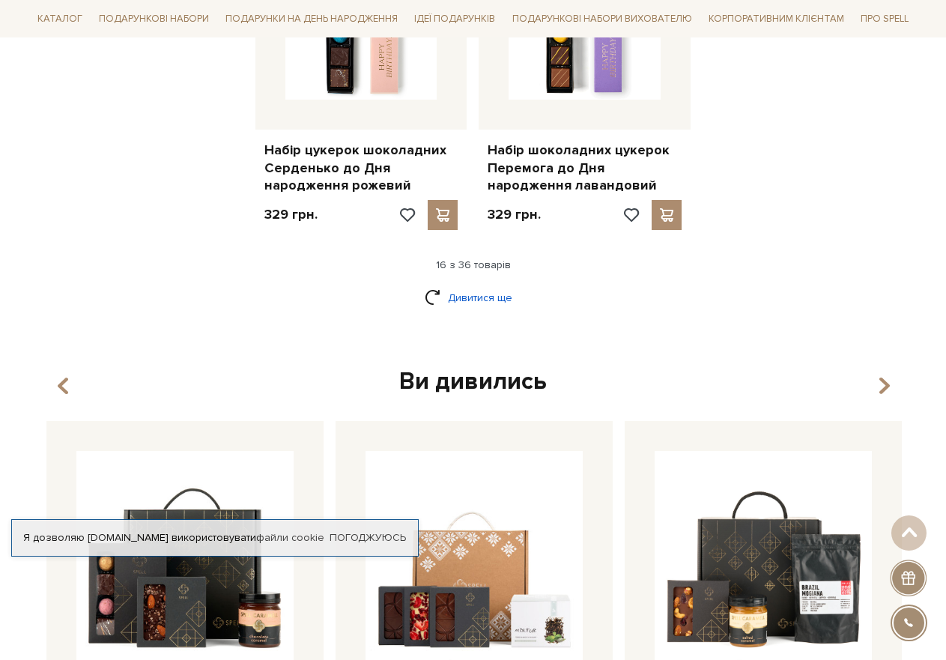
click at [489, 299] on link "Дивитися ще" at bounding box center [473, 298] width 97 height 26
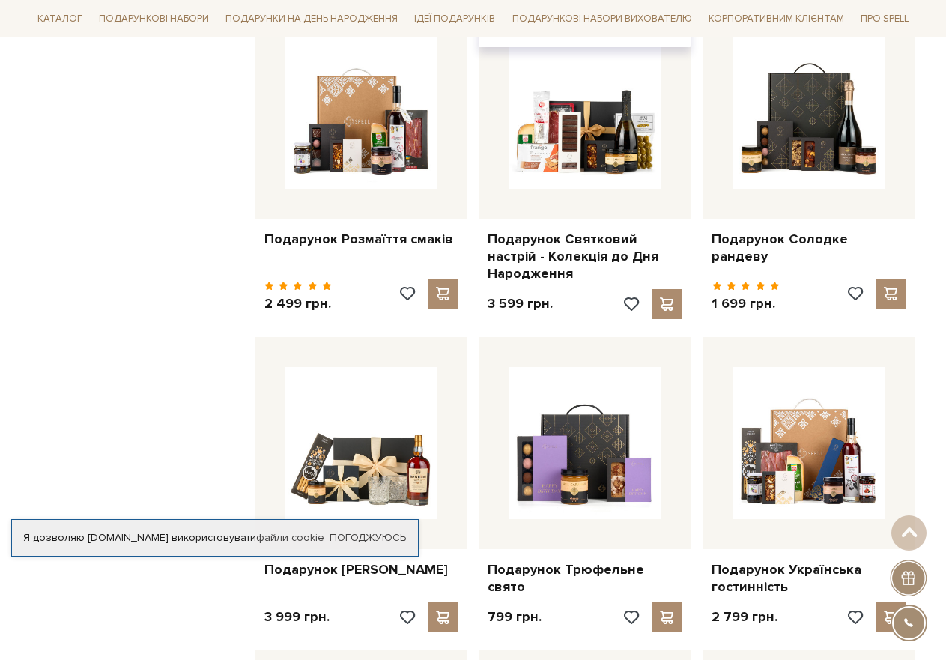
scroll to position [2621, 0]
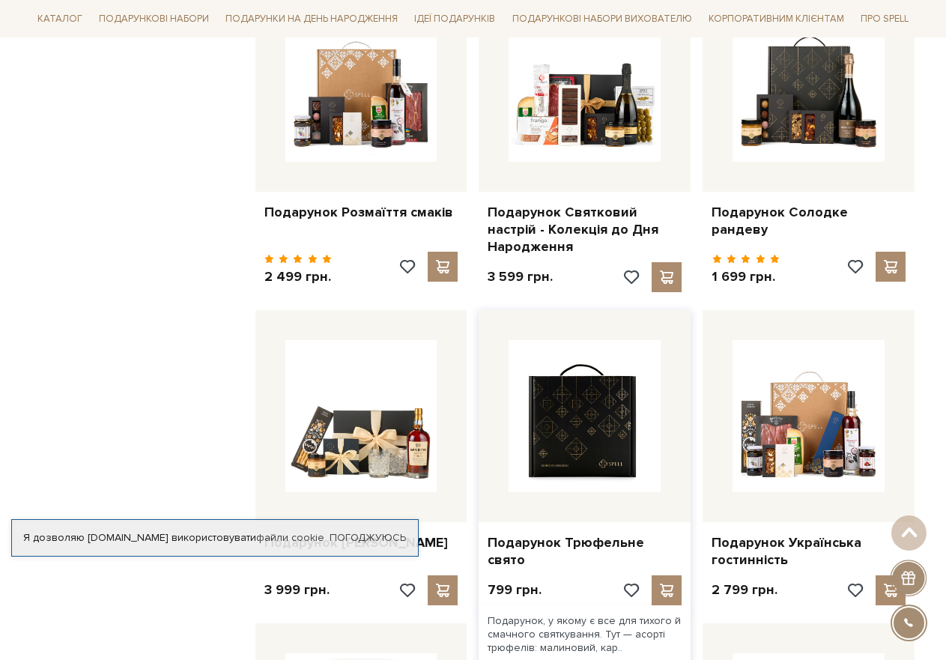
click at [624, 407] on img at bounding box center [584, 416] width 152 height 152
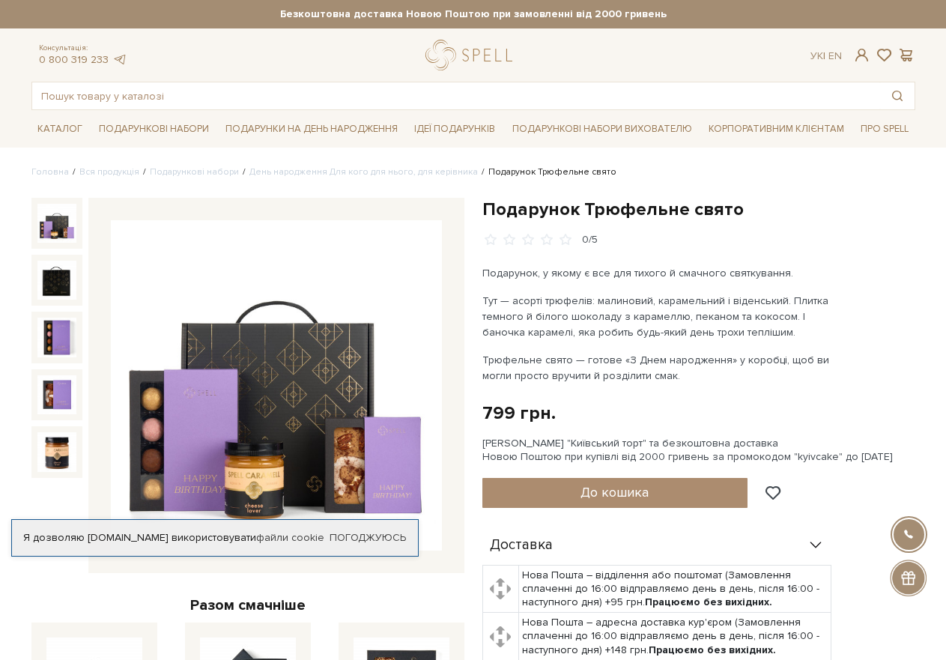
click at [297, 444] on img at bounding box center [276, 385] width 331 height 331
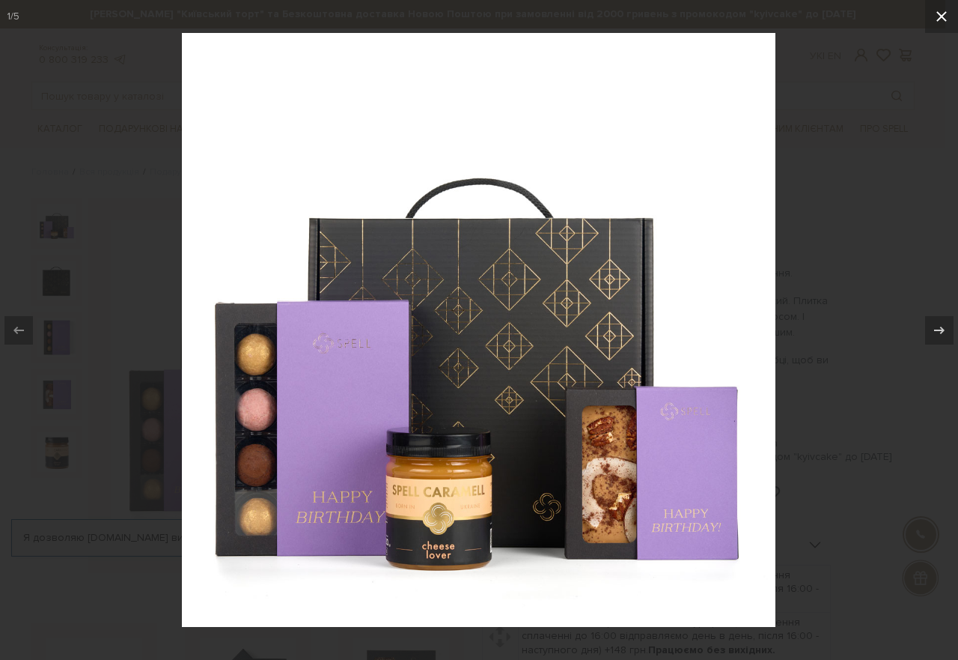
click at [939, 17] on icon at bounding box center [942, 16] width 18 height 18
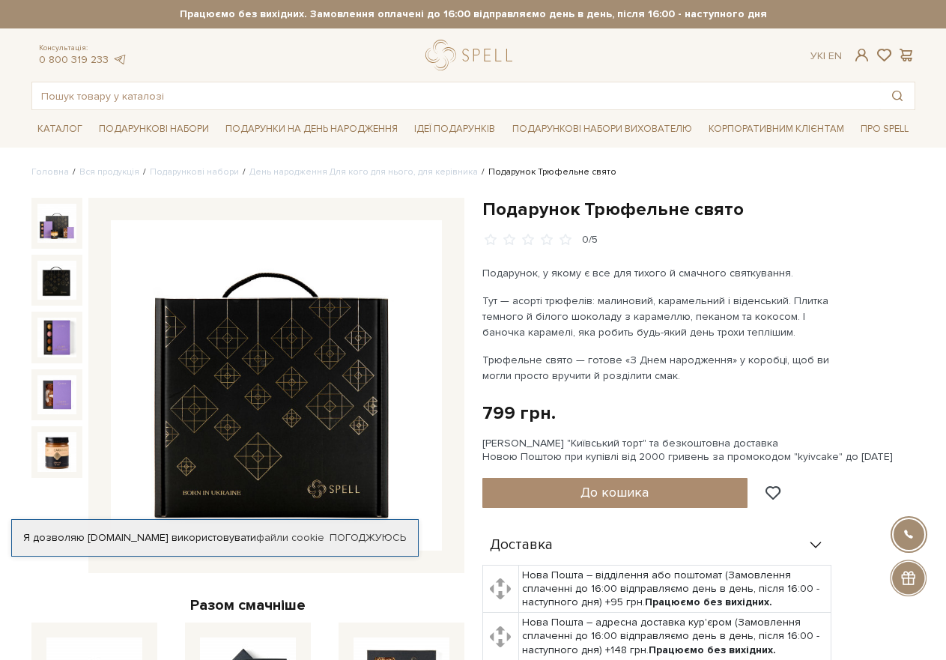
click at [59, 273] on img at bounding box center [56, 280] width 39 height 39
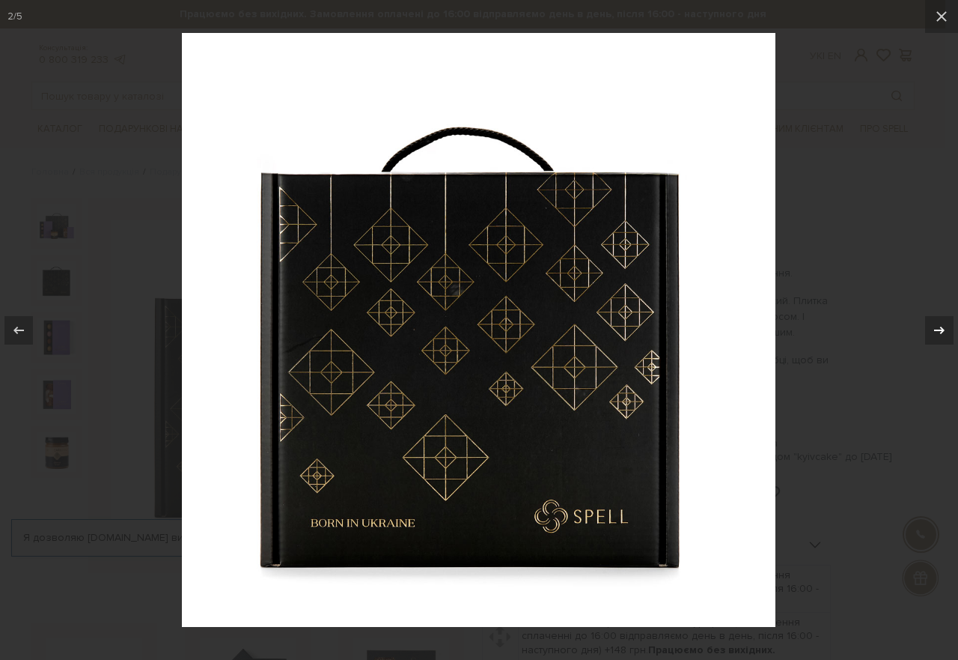
click at [935, 327] on icon at bounding box center [940, 330] width 18 height 18
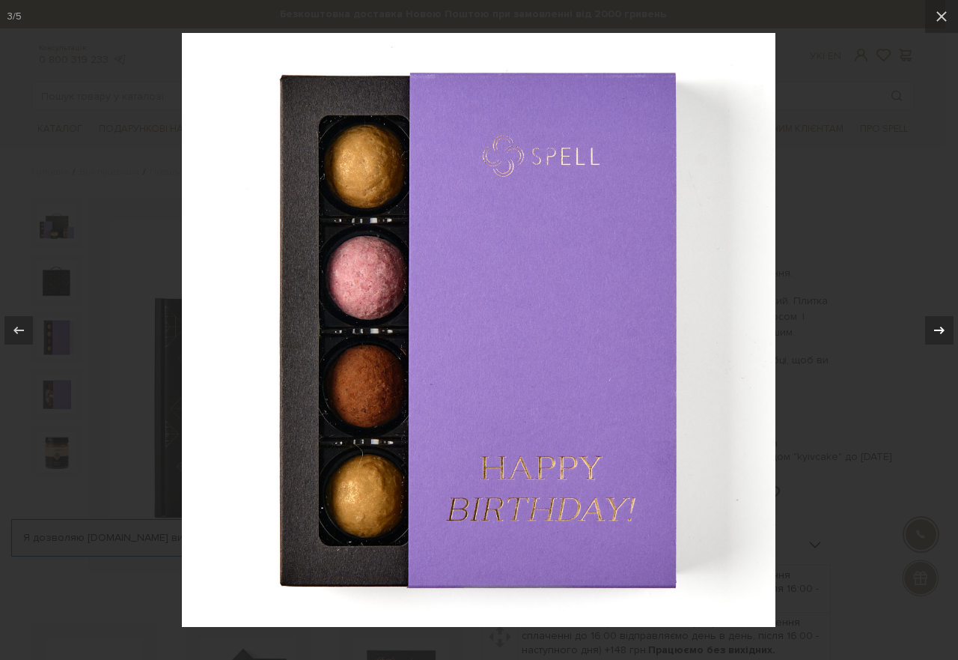
click at [945, 327] on icon at bounding box center [940, 330] width 18 height 18
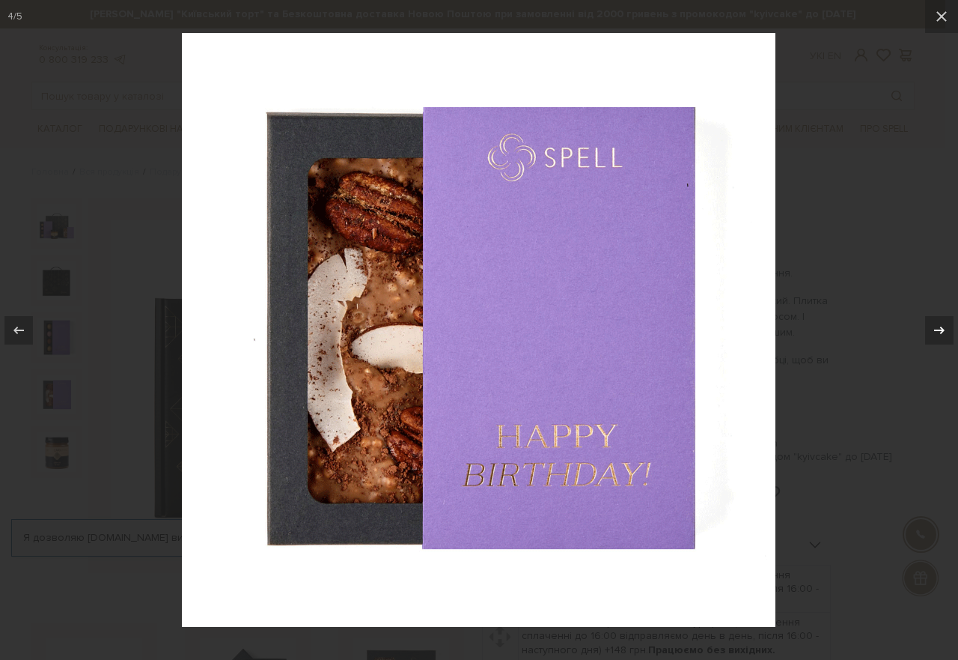
click at [945, 327] on icon at bounding box center [940, 330] width 18 height 18
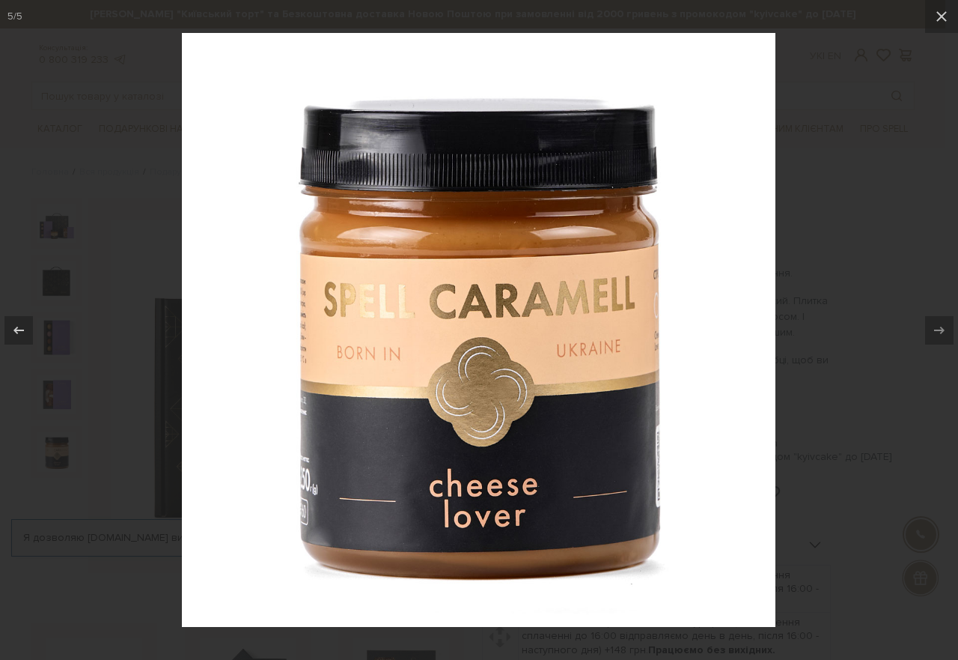
click at [945, 327] on icon at bounding box center [940, 330] width 18 height 18
click at [943, 11] on icon at bounding box center [942, 16] width 18 height 18
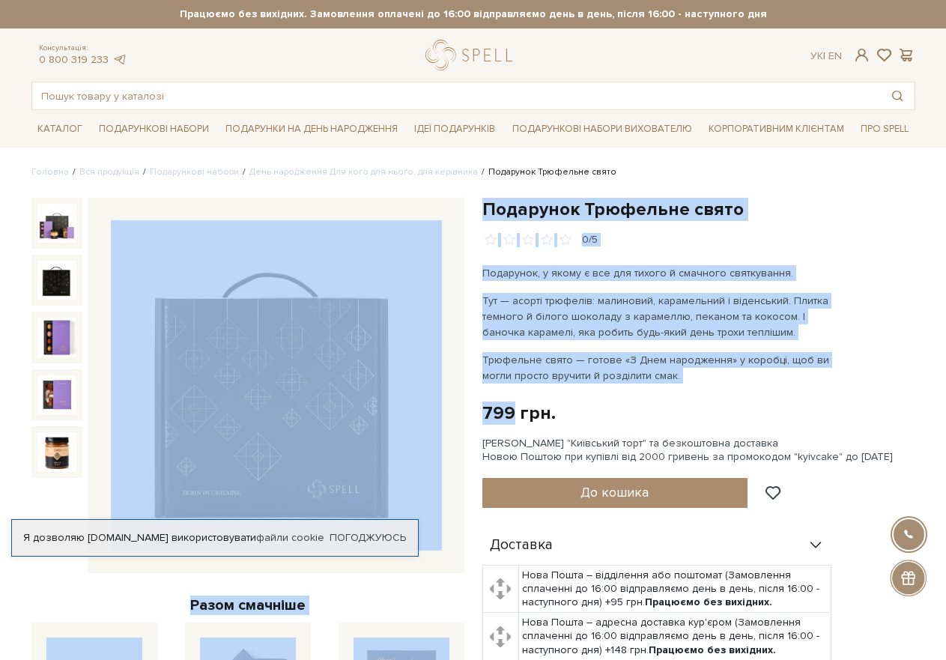
drag, startPoint x: 512, startPoint y: 414, endPoint x: 466, endPoint y: 413, distance: 46.4
click at [466, 413] on div "Подарунок Трюфельне свято 0/5 Разом смачніше Подарунок Трюфельне свято" at bounding box center [472, 604] width 901 height 812
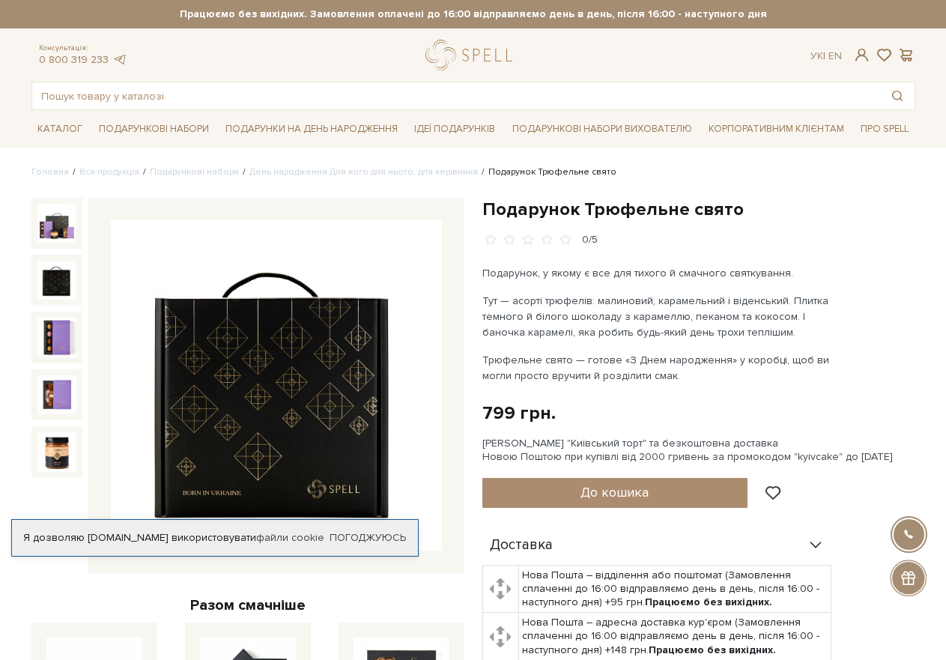
click at [633, 404] on div "799 грн. Оплата частинами:" at bounding box center [698, 412] width 433 height 23
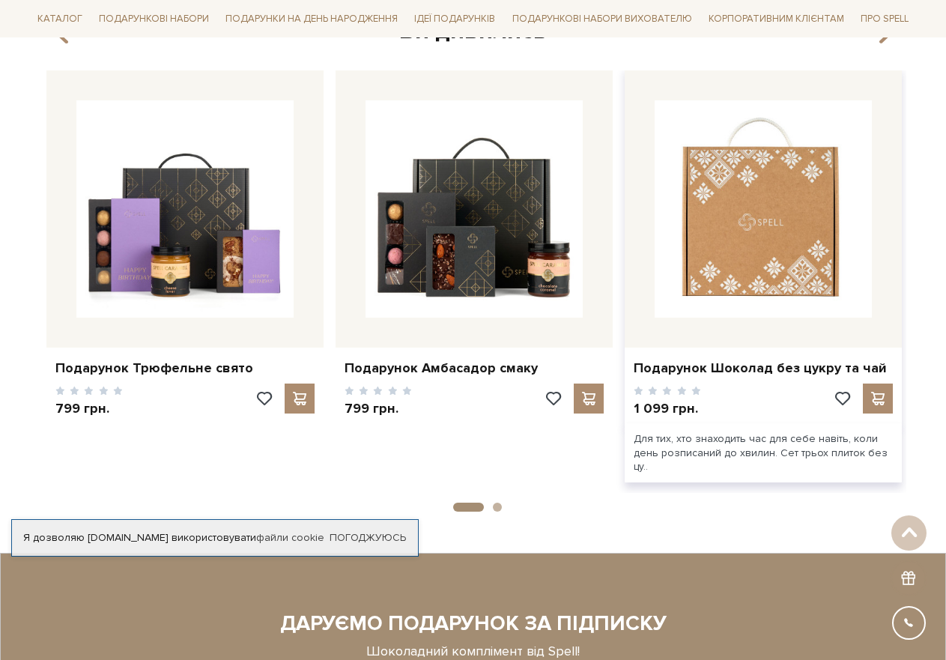
click at [738, 250] on img at bounding box center [762, 208] width 217 height 217
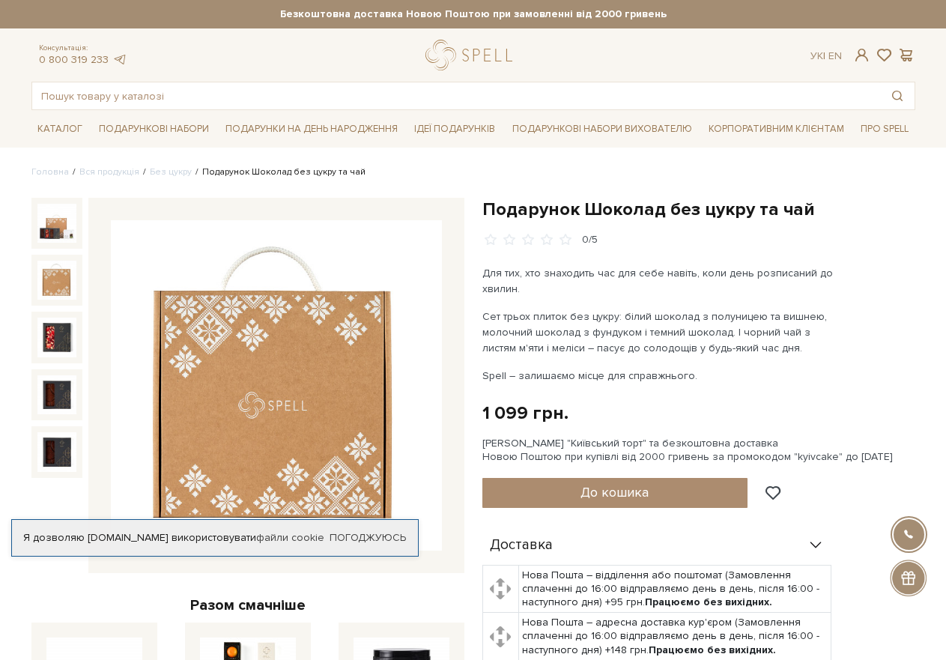
click at [55, 273] on img at bounding box center [56, 280] width 39 height 39
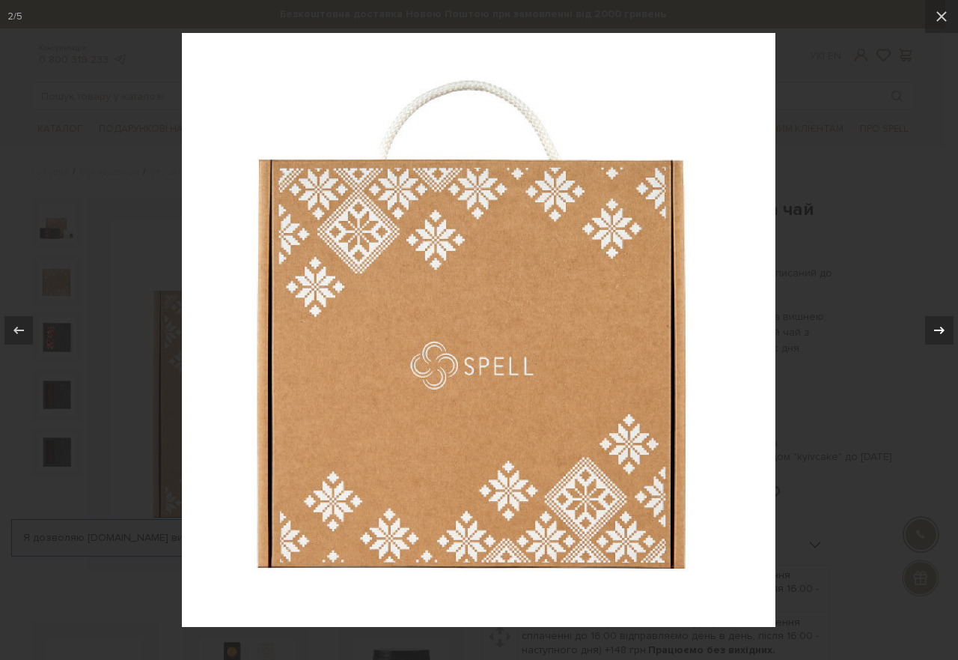
click at [934, 324] on icon at bounding box center [940, 330] width 18 height 18
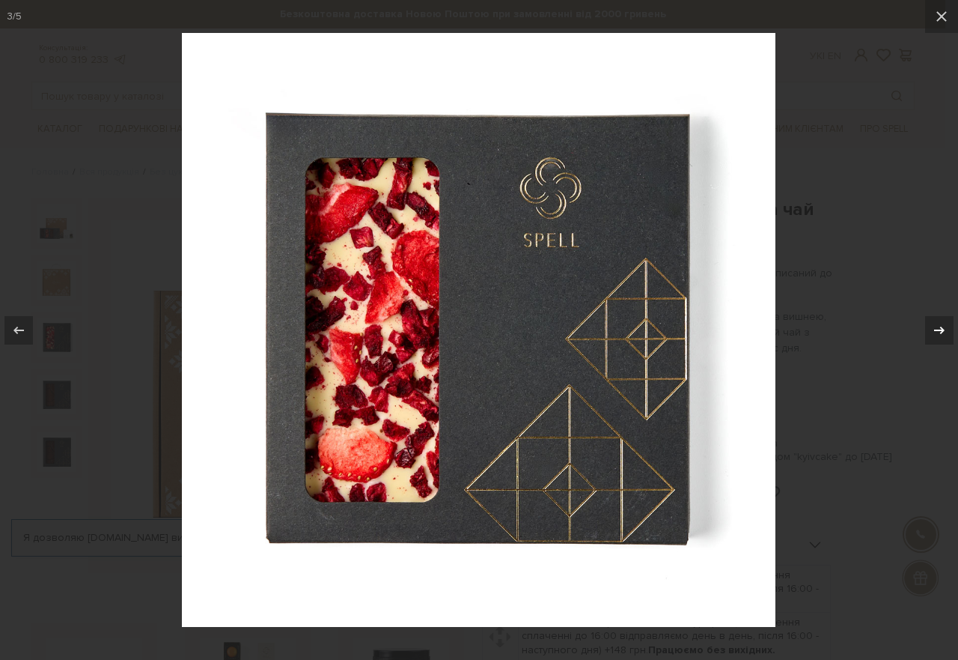
click at [934, 324] on icon at bounding box center [940, 330] width 18 height 18
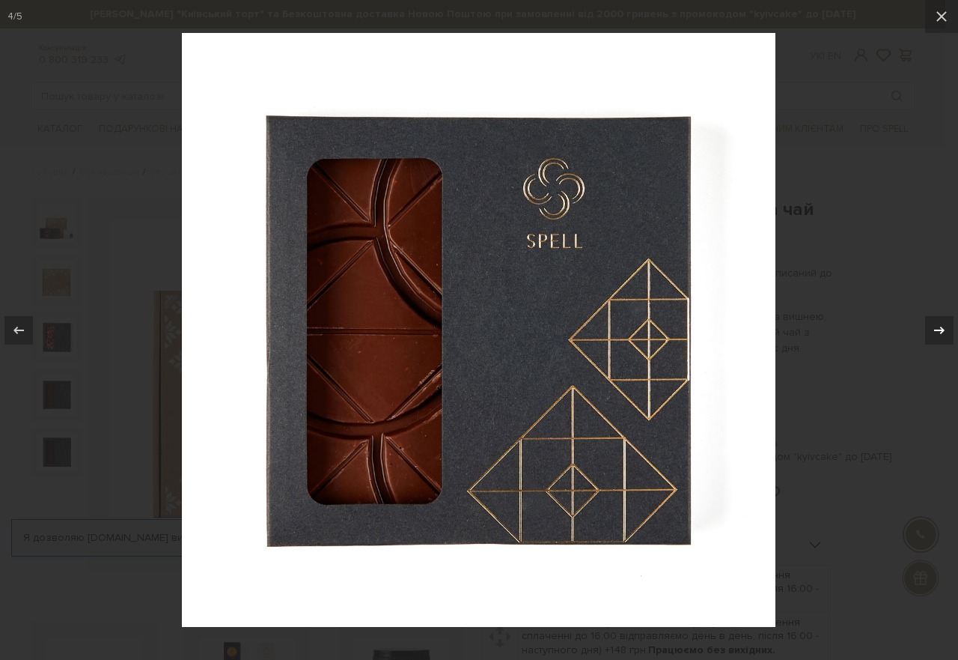
click at [934, 324] on icon at bounding box center [940, 330] width 18 height 18
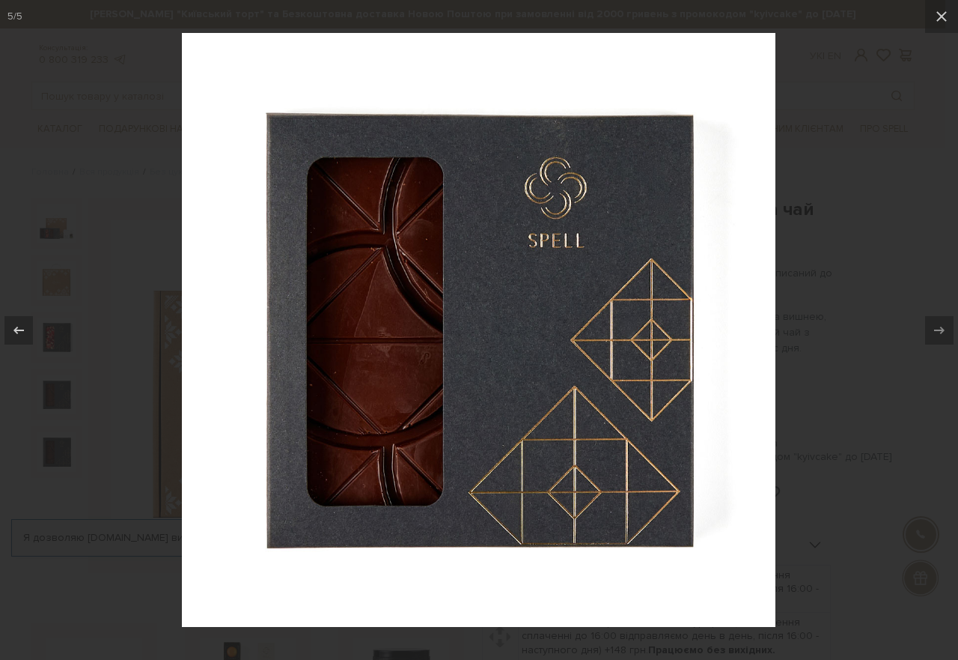
click at [934, 324] on icon at bounding box center [940, 330] width 18 height 18
click at [943, 324] on icon at bounding box center [940, 330] width 18 height 18
click at [945, 18] on icon at bounding box center [942, 16] width 18 height 18
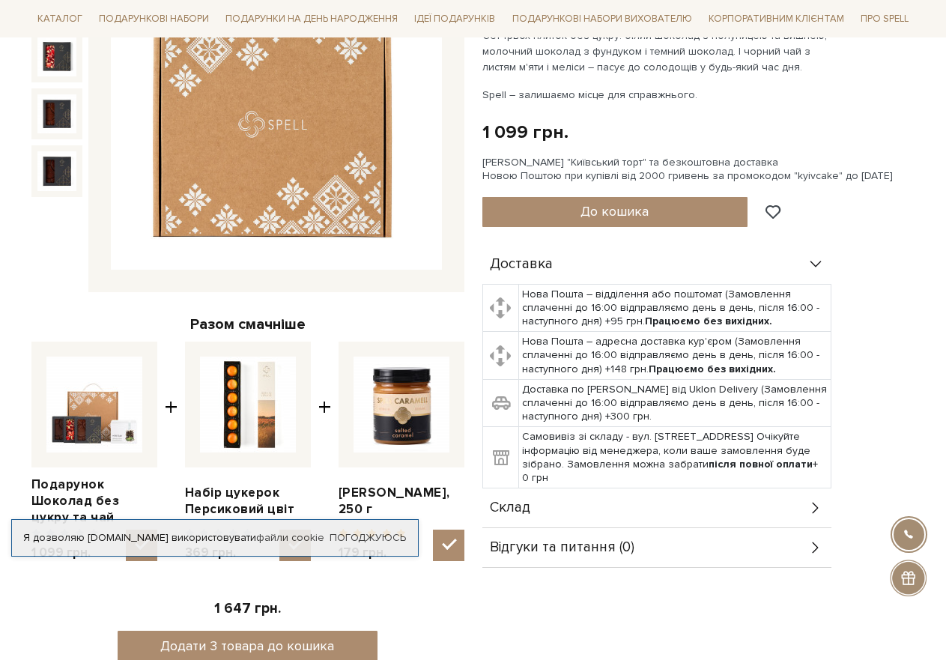
scroll to position [75, 0]
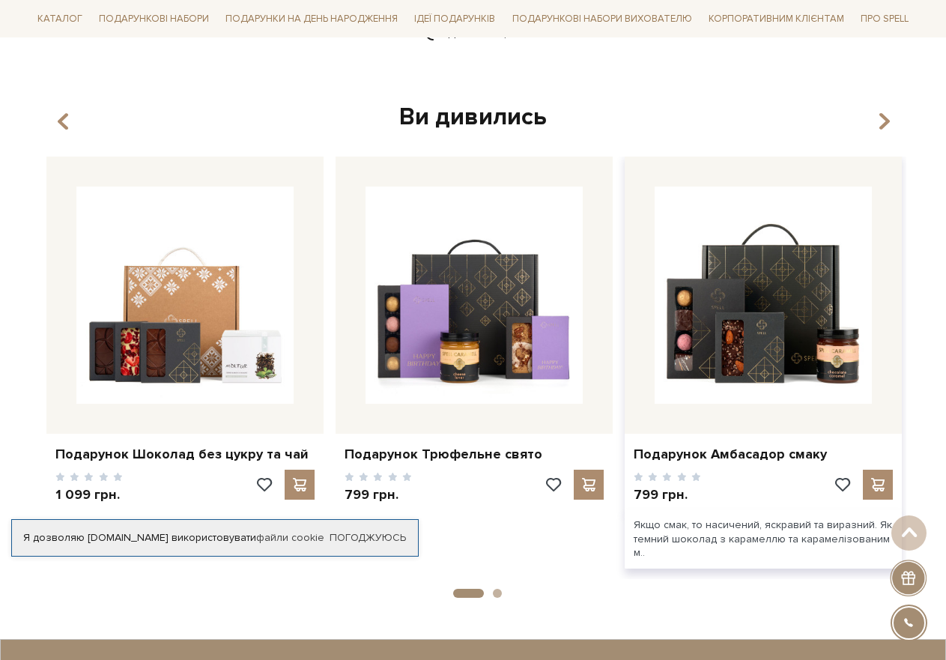
scroll to position [1997, 0]
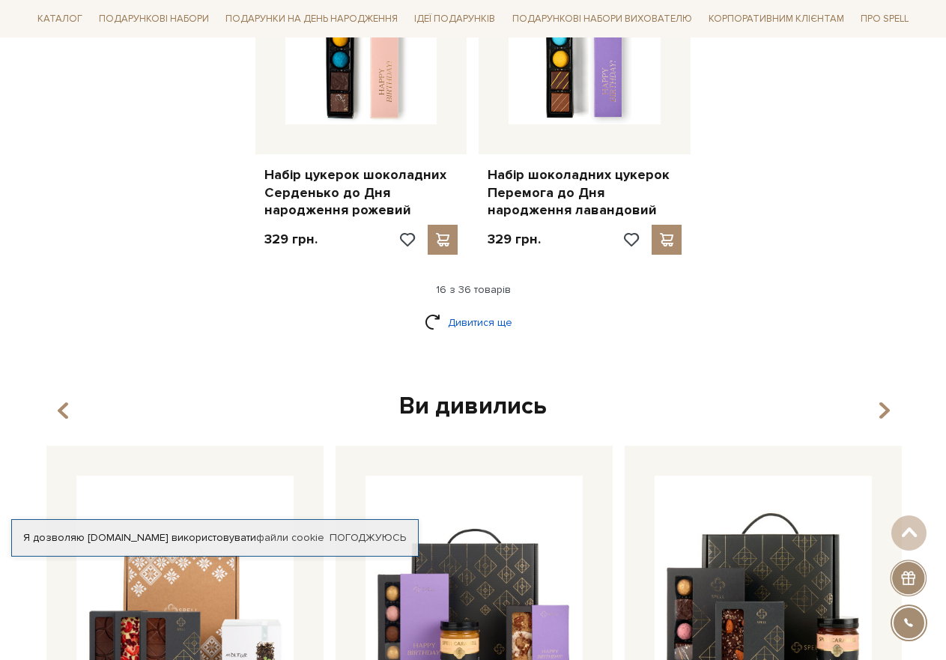
click at [485, 324] on link "Дивитися ще" at bounding box center [473, 322] width 97 height 26
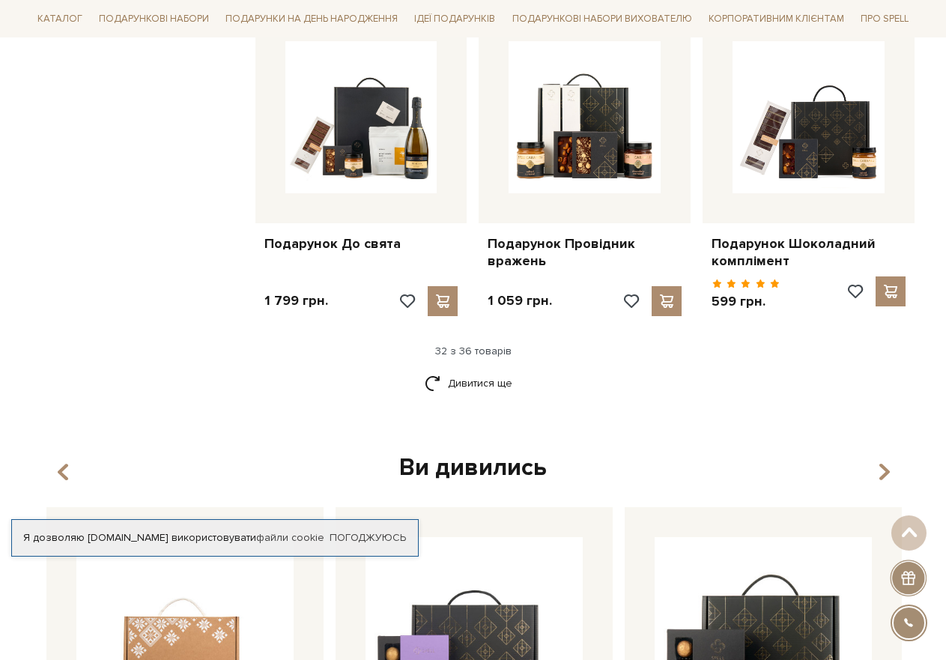
scroll to position [3569, 0]
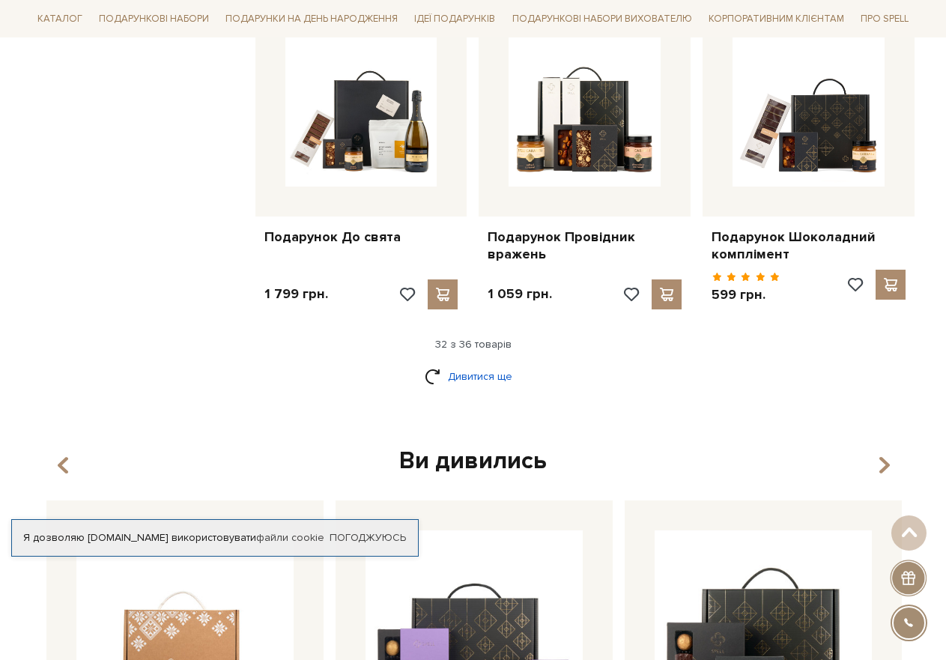
click at [507, 374] on link "Дивитися ще" at bounding box center [473, 376] width 97 height 26
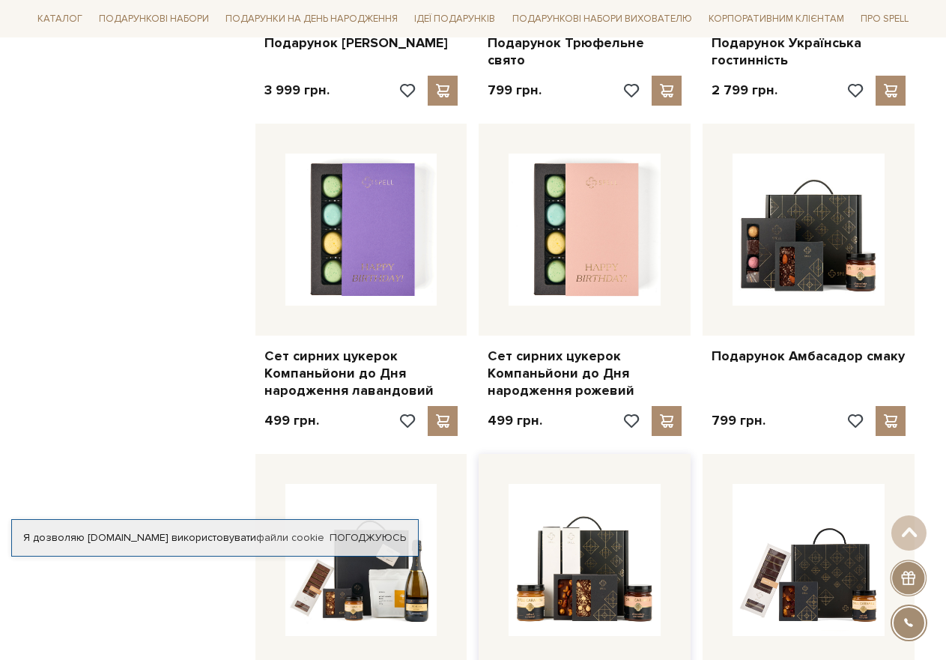
scroll to position [3045, 0]
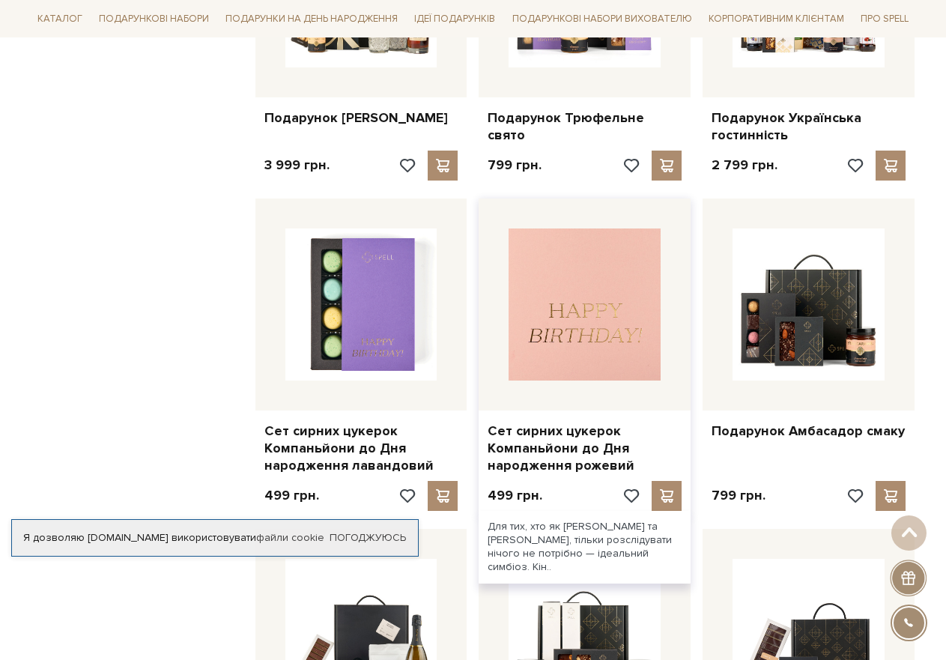
click at [616, 319] on img at bounding box center [584, 304] width 152 height 152
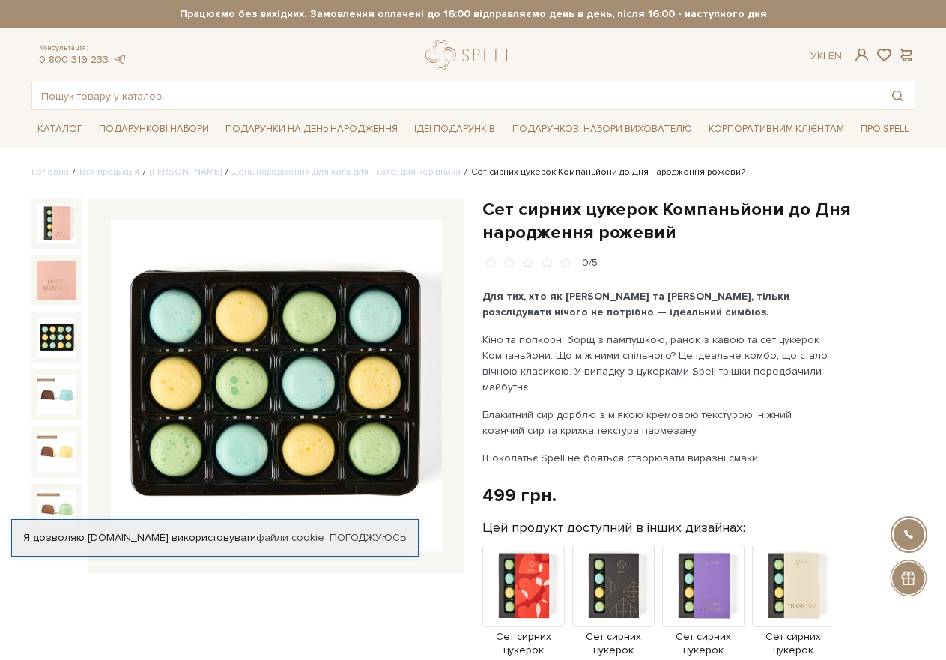
click at [61, 335] on img at bounding box center [56, 336] width 39 height 39
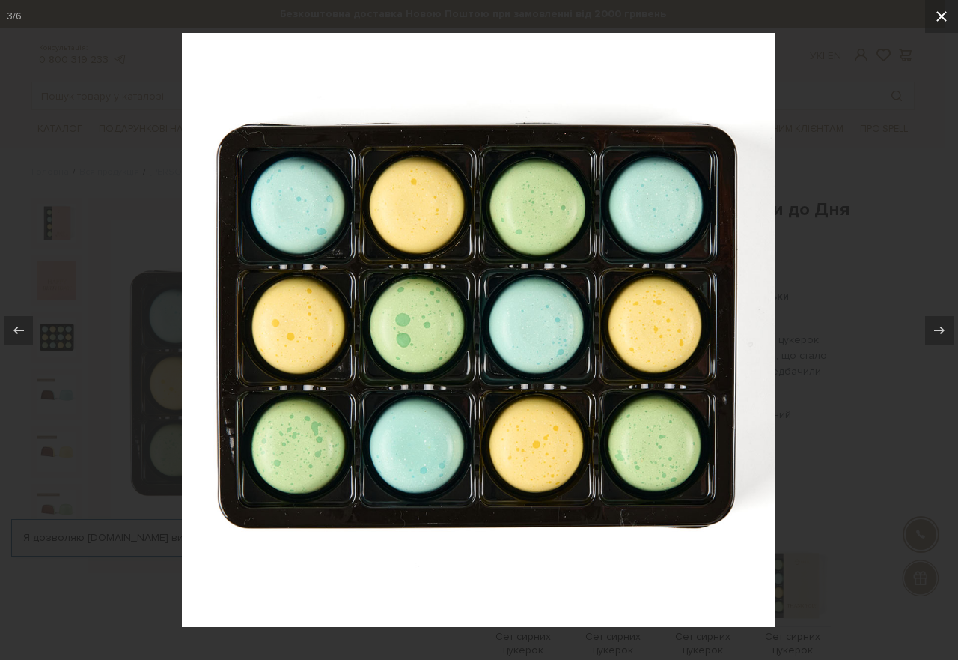
click at [941, 15] on icon at bounding box center [942, 16] width 10 height 10
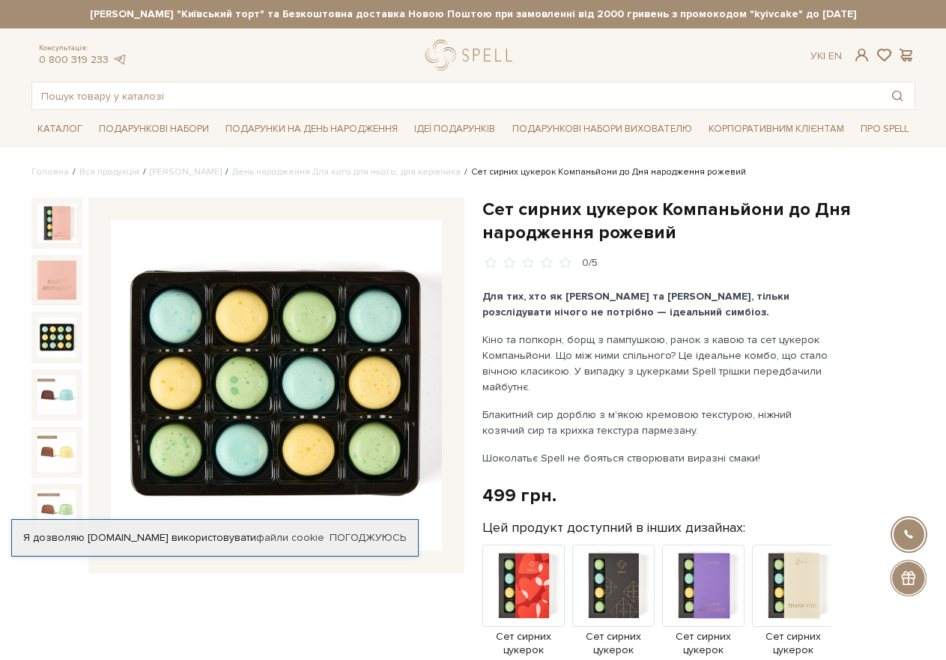
click at [221, 320] on img at bounding box center [276, 385] width 331 height 331
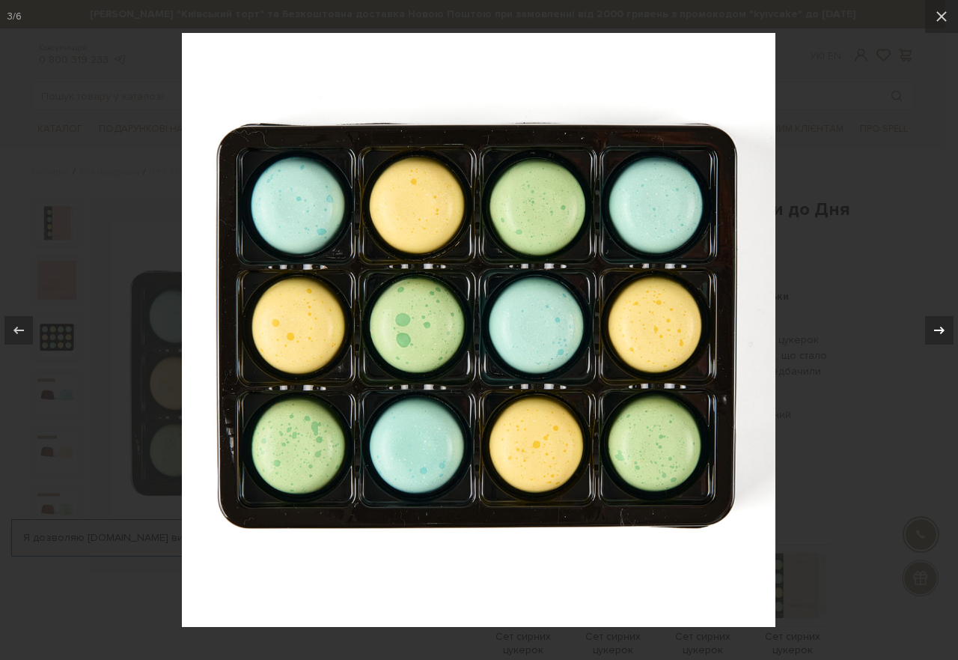
click at [939, 327] on icon at bounding box center [940, 330] width 18 height 18
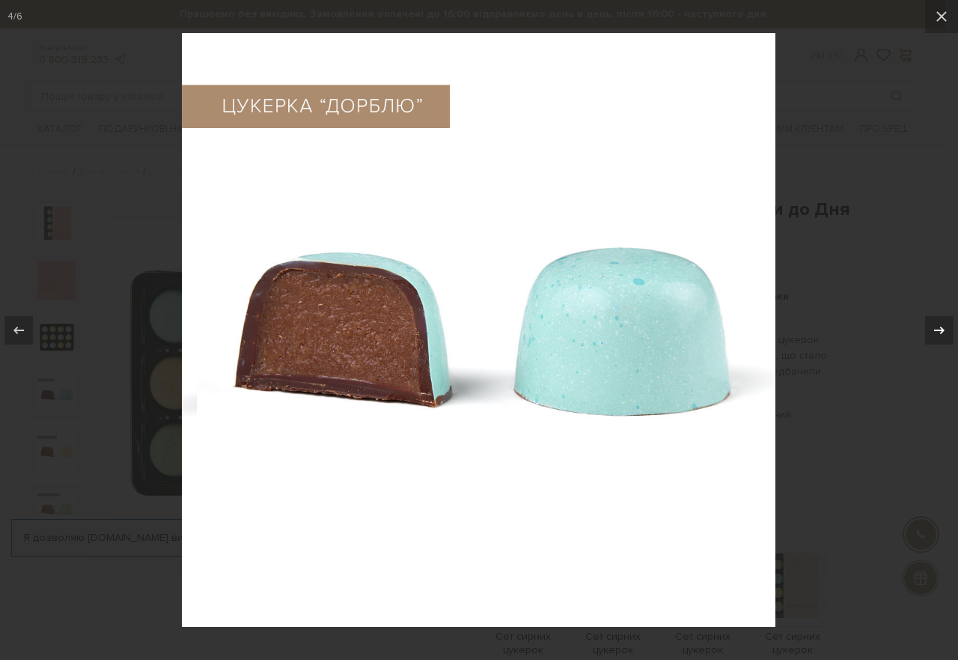
click at [939, 327] on icon at bounding box center [940, 330] width 18 height 18
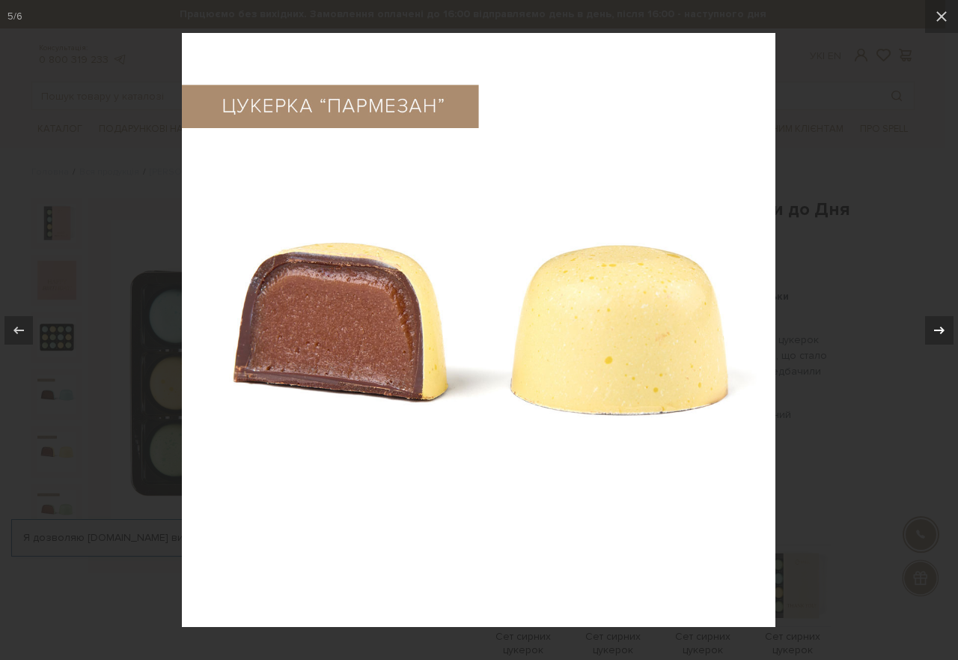
click at [939, 327] on icon at bounding box center [940, 330] width 18 height 18
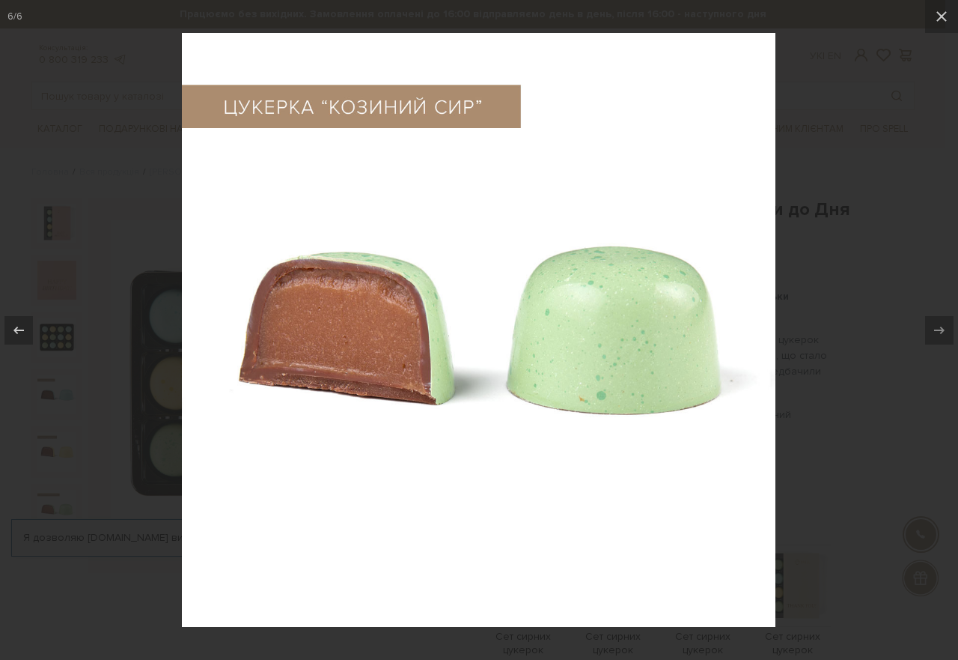
click at [939, 327] on icon at bounding box center [940, 330] width 18 height 18
click at [942, 22] on icon at bounding box center [942, 16] width 18 height 18
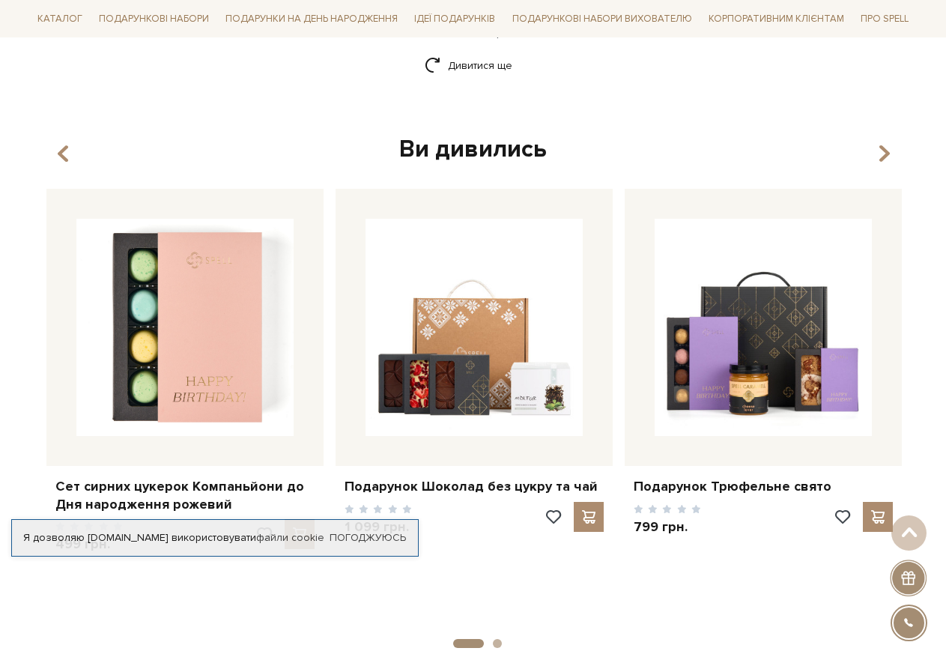
scroll to position [2749, 0]
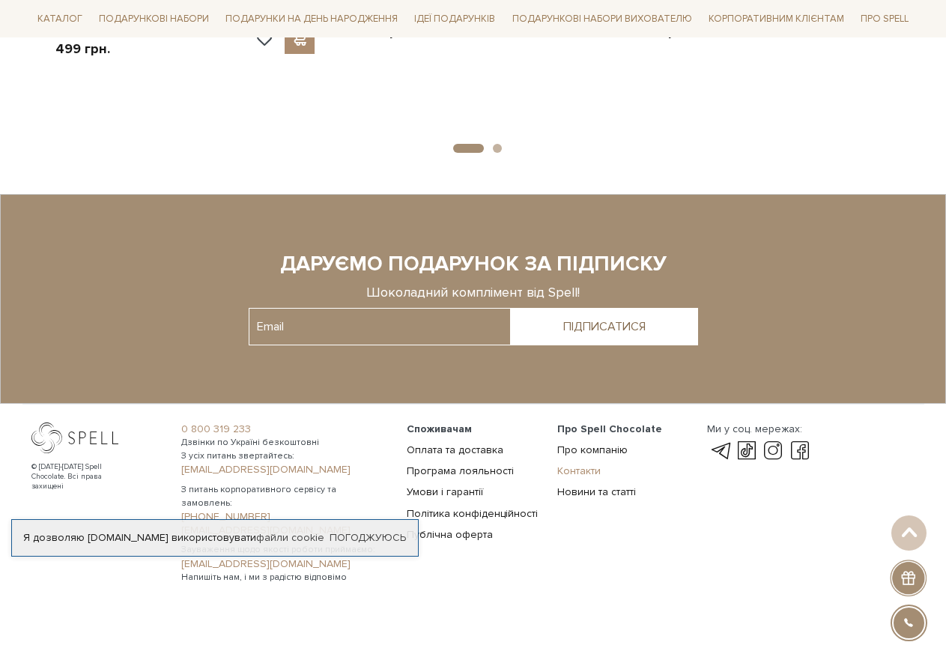
click at [573, 466] on link "Контакти" at bounding box center [578, 470] width 43 height 13
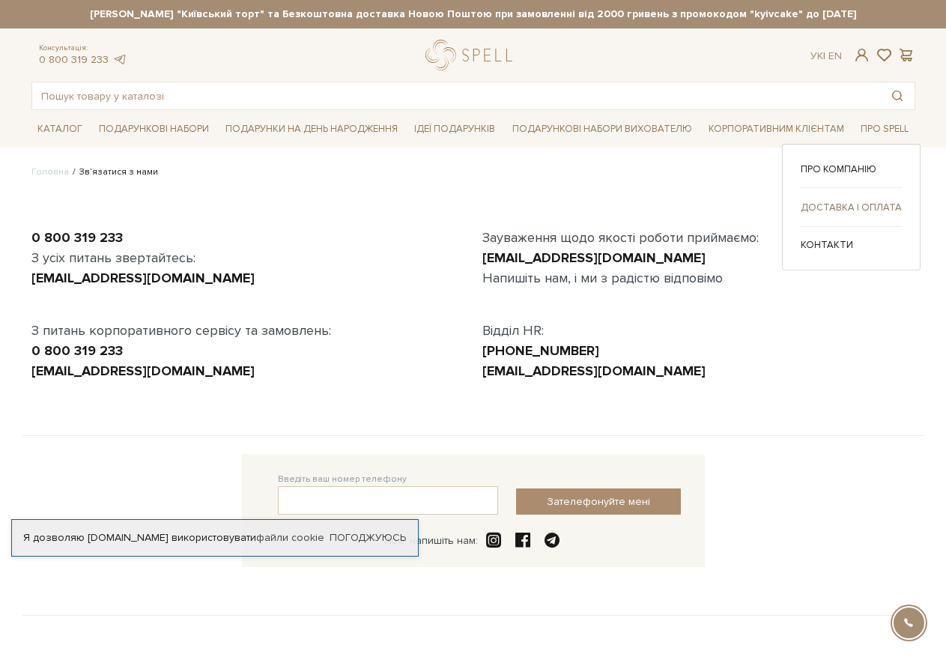
click at [869, 208] on link "Доставка і оплата" at bounding box center [850, 207] width 101 height 13
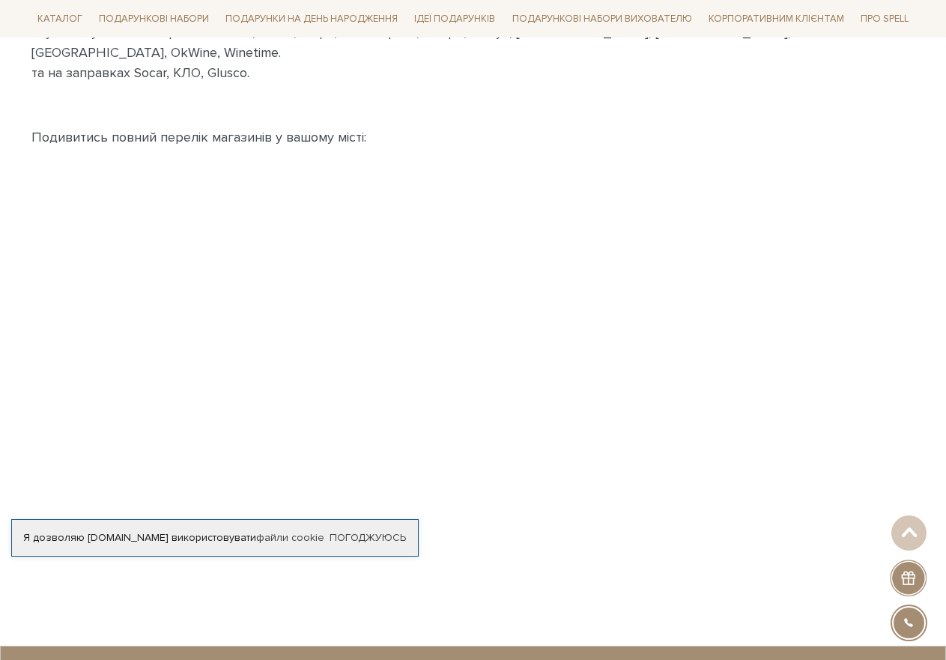
scroll to position [374, 0]
